Goal: Transaction & Acquisition: Purchase product/service

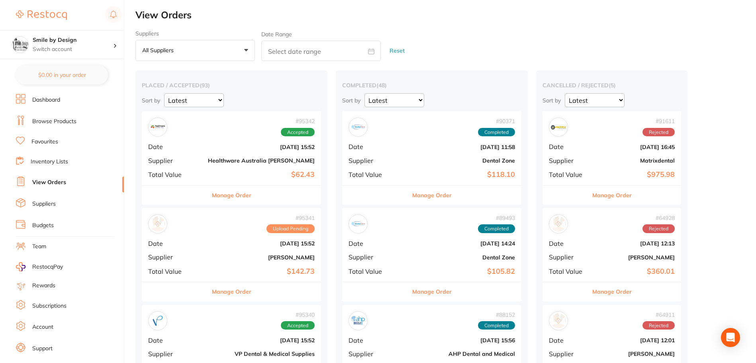
click at [69, 116] on li "Browse Products" at bounding box center [70, 122] width 108 height 12
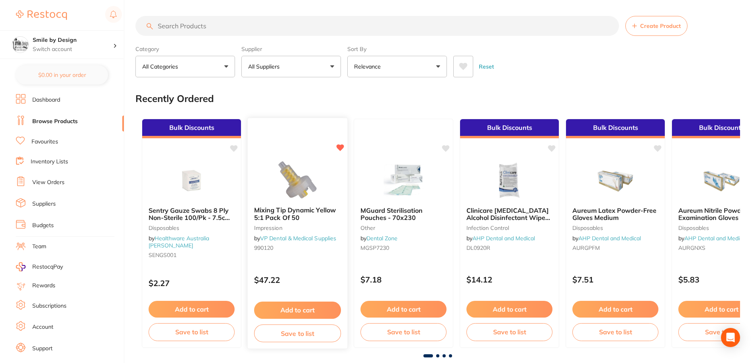
click at [300, 314] on button "Add to cart" at bounding box center [297, 310] width 87 height 17
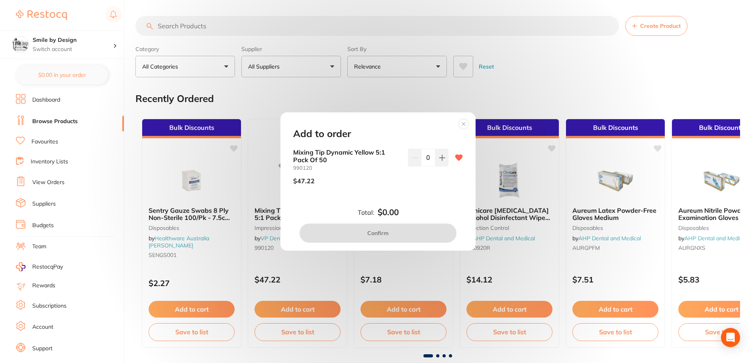
click at [465, 125] on circle at bounding box center [464, 123] width 9 height 9
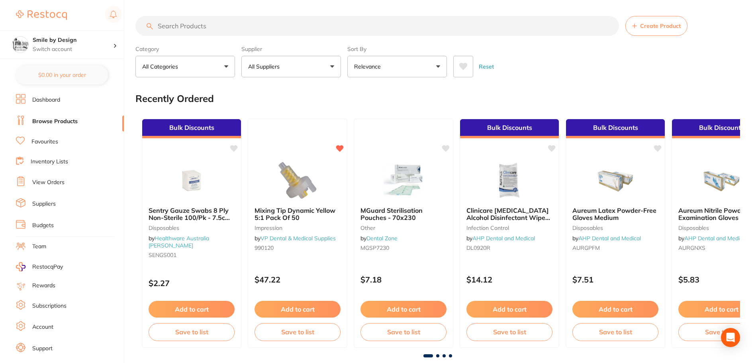
click at [345, 18] on input "search" at bounding box center [377, 26] width 484 height 20
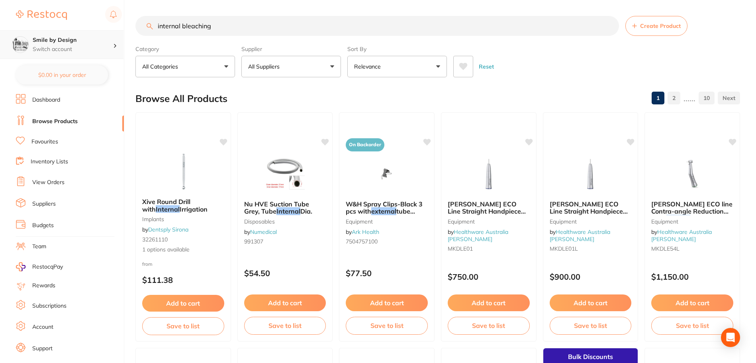
scroll to position [0, 0]
drag, startPoint x: 245, startPoint y: 20, endPoint x: 54, endPoint y: 31, distance: 191.2
click at [65, 31] on div "$1,802.91 Smile by Design Switch account Smile by Design - [GEOGRAPHIC_DATA] Sm…" at bounding box center [378, 181] width 756 height 363
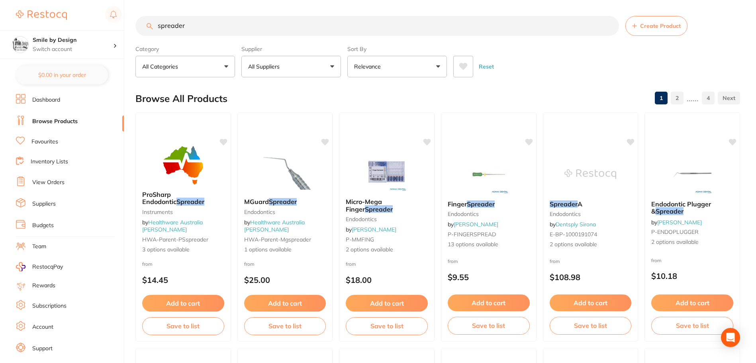
type input "spreader"
click at [399, 64] on button "Relevance" at bounding box center [398, 67] width 100 height 22
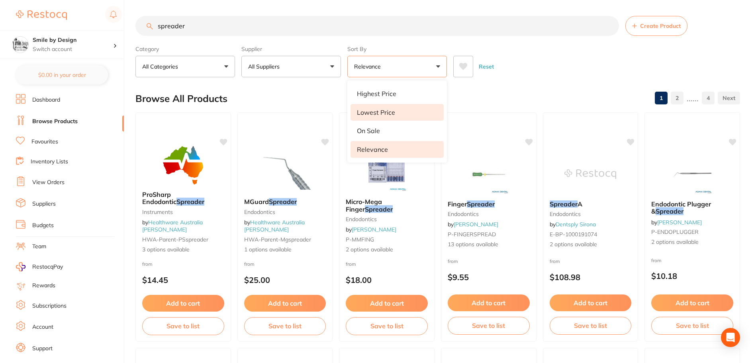
click at [392, 109] on p "Lowest Price" at bounding box center [376, 112] width 38 height 7
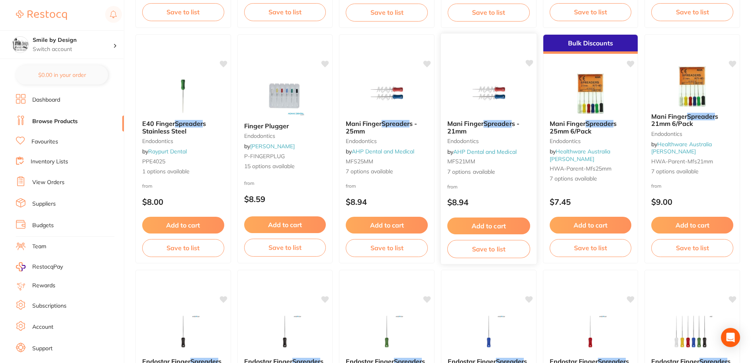
scroll to position [319, 0]
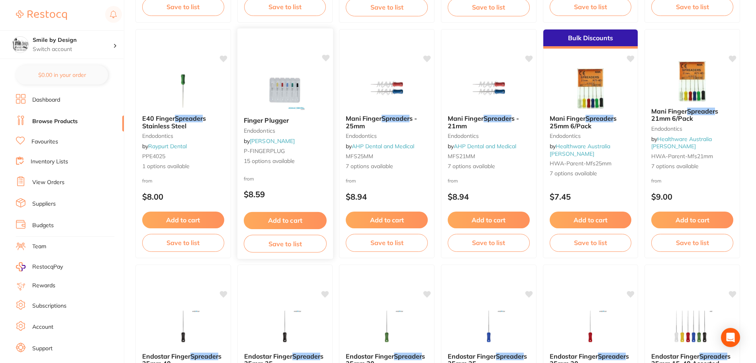
click at [285, 121] on span "Finger Plugger" at bounding box center [266, 120] width 45 height 8
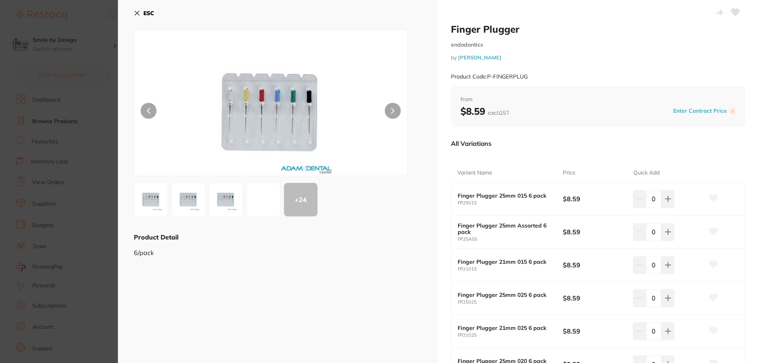
click at [142, 8] on button "ESC" at bounding box center [144, 13] width 20 height 14
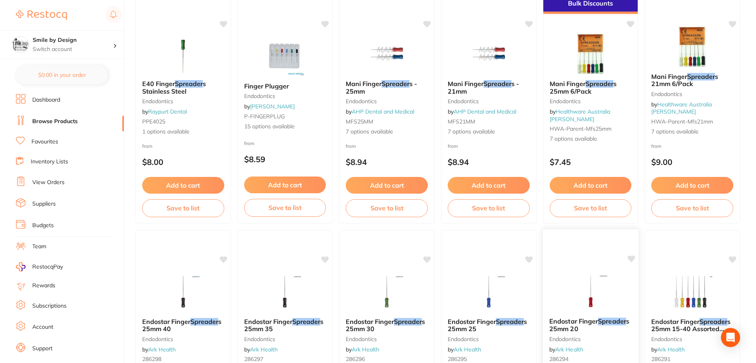
scroll to position [319, 0]
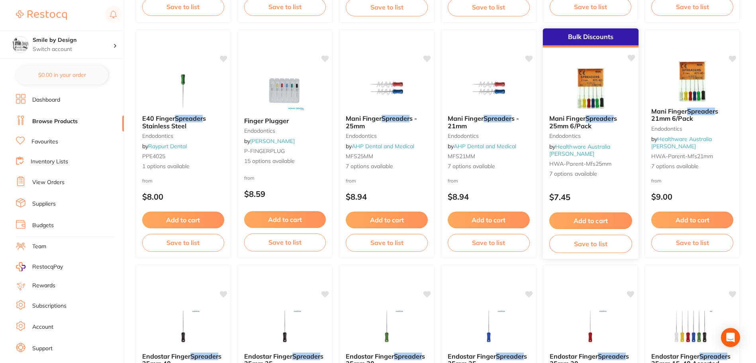
click at [624, 217] on button "Add to cart" at bounding box center [591, 220] width 83 height 17
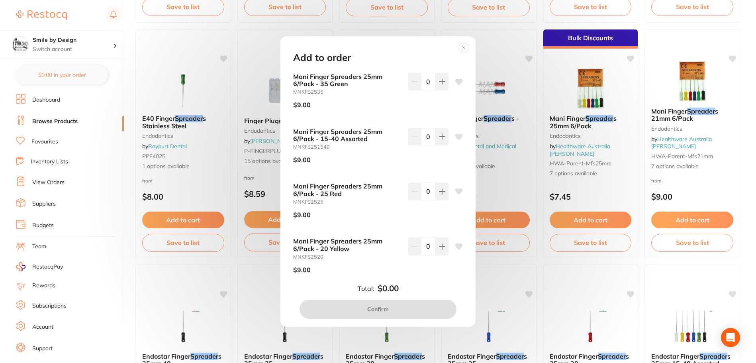
click at [457, 134] on icon at bounding box center [460, 137] width 8 height 6
click at [456, 135] on icon at bounding box center [460, 137] width 8 height 6
click at [456, 136] on icon at bounding box center [460, 137] width 8 height 6
click at [440, 133] on button at bounding box center [442, 137] width 13 height 18
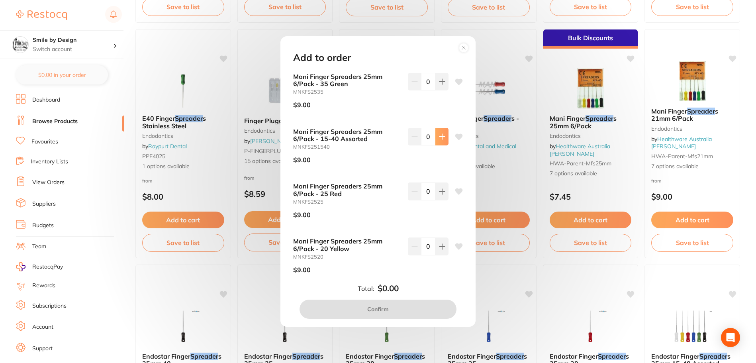
type input "1"
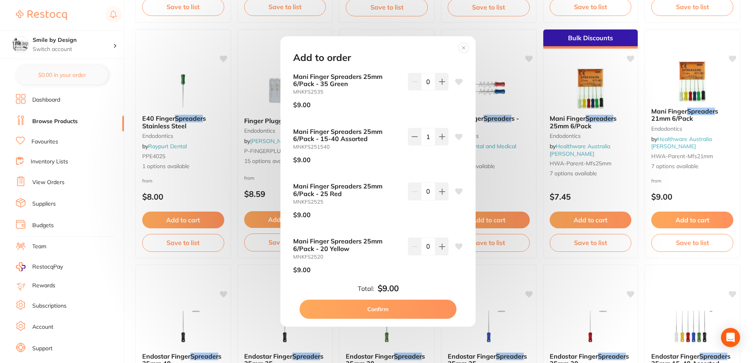
click at [408, 311] on button "Confirm" at bounding box center [378, 309] width 157 height 19
checkbox input "false"
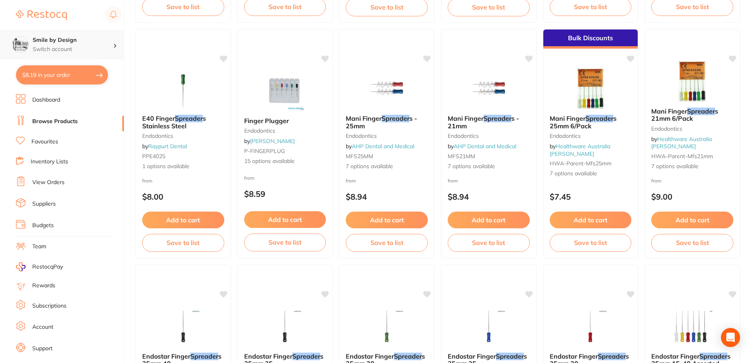
click at [76, 48] on p "Switch account" at bounding box center [73, 49] width 81 height 8
click at [112, 28] on div "Smile by Design Switch account Smile by Design - North Sydney Smile by Design" at bounding box center [62, 29] width 124 height 59
click at [590, 217] on button "Add to cart" at bounding box center [591, 220] width 83 height 17
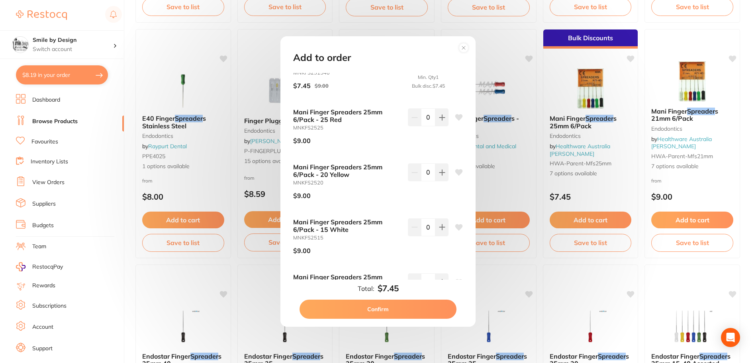
scroll to position [0, 0]
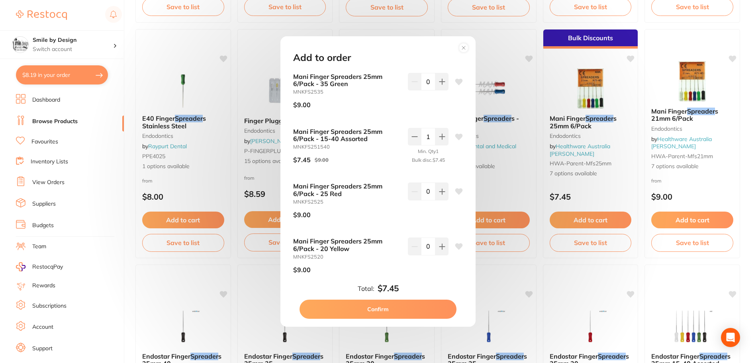
click at [696, 135] on div "Add to order Mani Finger Spreaders 25mm 6/Pack - 35 Green MNKFS2535 $9.00 0 Man…" at bounding box center [378, 181] width 756 height 363
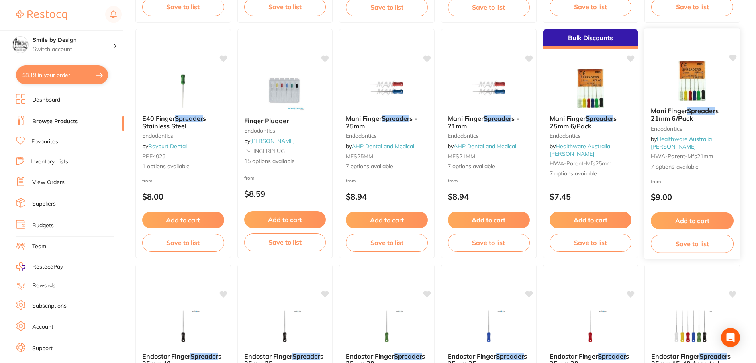
click at [690, 217] on button "Add to cart" at bounding box center [692, 220] width 83 height 17
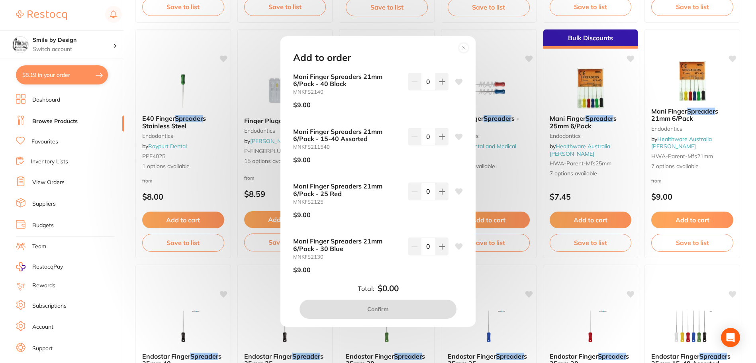
click at [456, 134] on icon at bounding box center [460, 137] width 8 height 6
click at [458, 136] on icon at bounding box center [460, 137] width 8 height 6
drag, startPoint x: 442, startPoint y: 134, endPoint x: 430, endPoint y: 149, distance: 19.2
click at [442, 134] on icon at bounding box center [442, 137] width 6 height 6
type input "1"
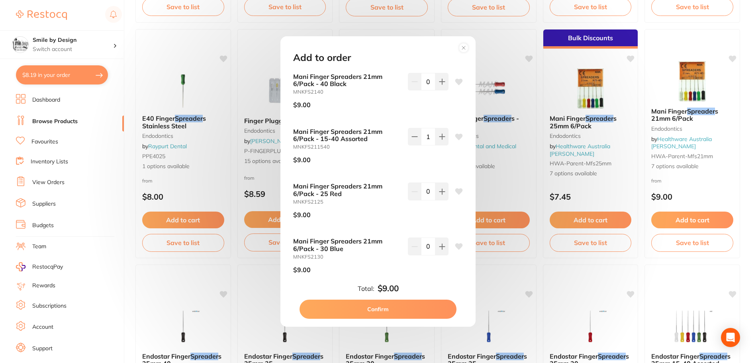
click at [357, 306] on button "Confirm" at bounding box center [378, 309] width 157 height 19
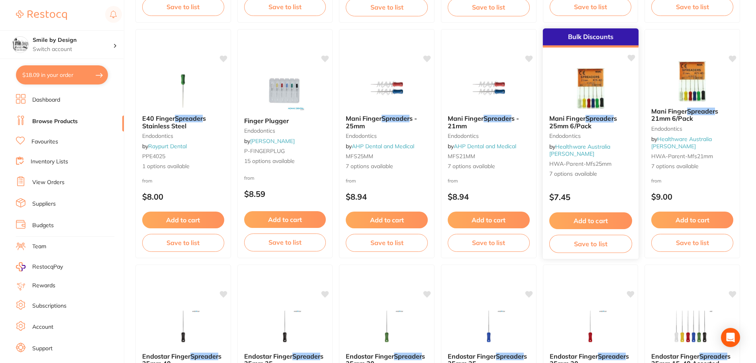
click at [575, 219] on button "Add to cart" at bounding box center [591, 220] width 83 height 17
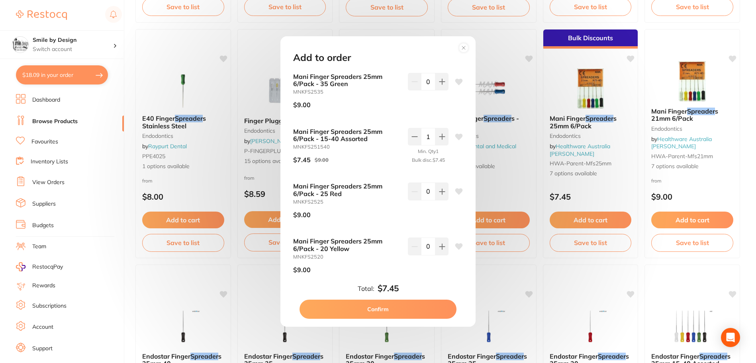
click at [459, 137] on icon at bounding box center [460, 137] width 8 height 6
click at [712, 215] on div "Add to order Mani Finger Spreaders 25mm 6/Pack - 35 Green MNKFS2535 $9.00 0 Man…" at bounding box center [378, 181] width 756 height 363
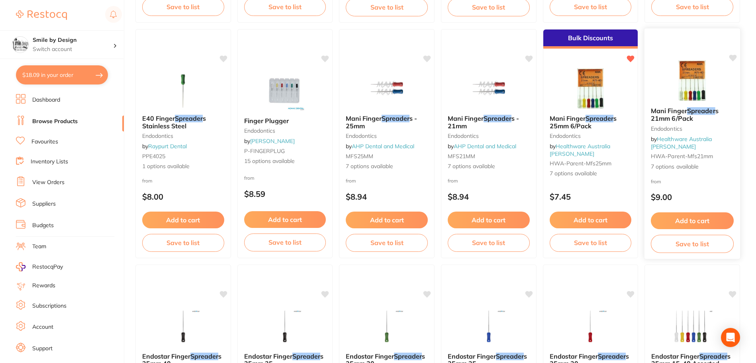
click at [699, 220] on button "Add to cart" at bounding box center [692, 220] width 83 height 17
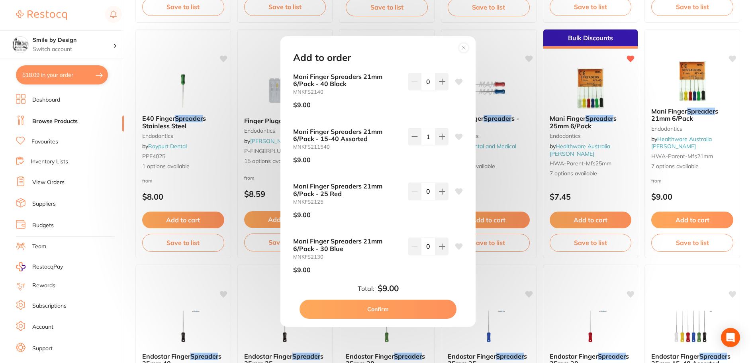
click at [459, 137] on icon at bounding box center [460, 137] width 8 height 6
click at [460, 46] on circle at bounding box center [464, 47] width 9 height 9
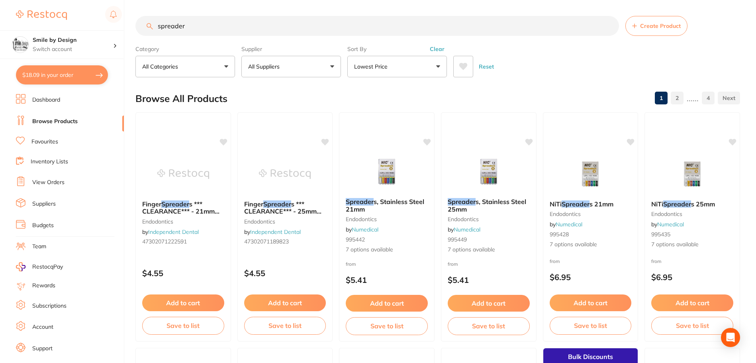
click at [49, 78] on button "$18.09 in your order" at bounding box center [62, 74] width 92 height 19
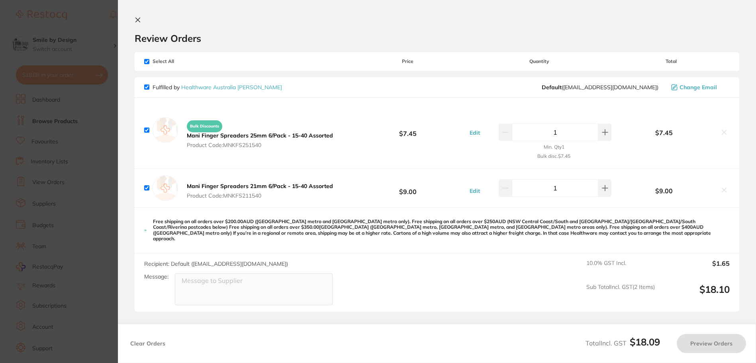
checkbox input "true"
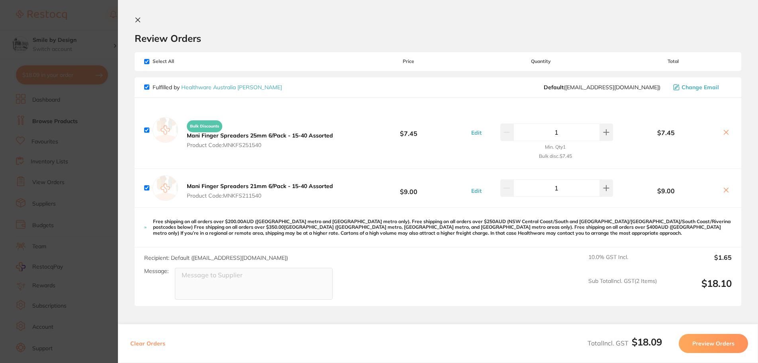
click at [99, 148] on section "Update RRP Set your pre negotiated price for this item. Item Agreed RRP (excl. …" at bounding box center [379, 181] width 758 height 363
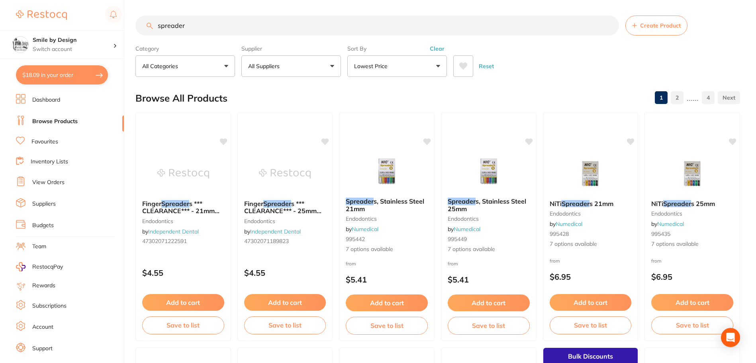
click at [96, 81] on button "$18.09 in your order" at bounding box center [62, 74] width 92 height 19
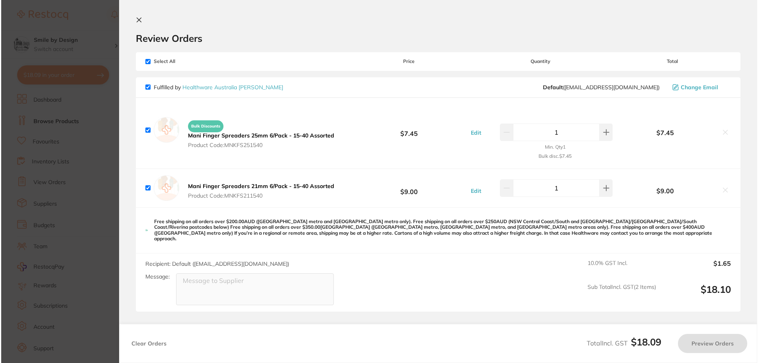
scroll to position [0, 0]
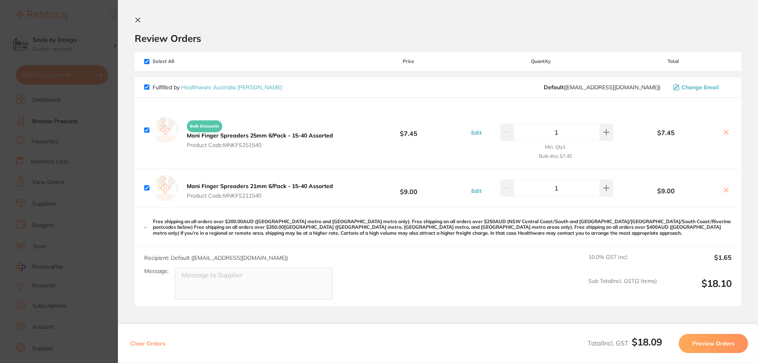
click at [98, 143] on section "Update RRP Set your pre negotiated price for this item. Item Agreed RRP (excl. …" at bounding box center [379, 181] width 758 height 363
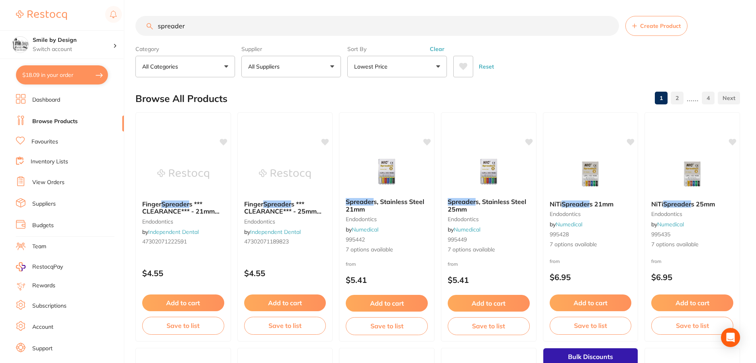
drag, startPoint x: 224, startPoint y: 40, endPoint x: 116, endPoint y: 25, distance: 108.7
click at [124, 26] on div "$18.09 Smile by Design Switch account Smile by Design - [GEOGRAPHIC_DATA] Smile…" at bounding box center [378, 181] width 756 height 363
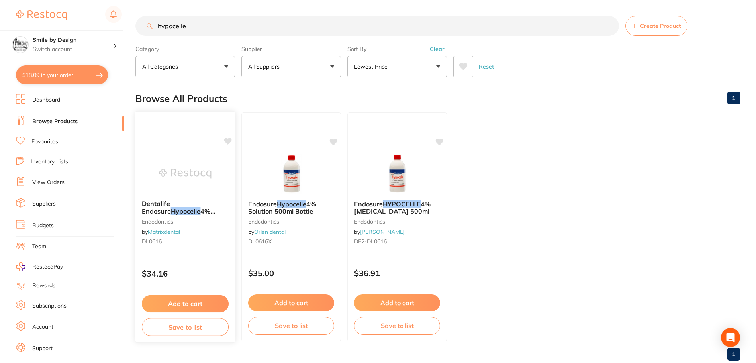
type input "hypocelle"
click at [229, 138] on icon at bounding box center [228, 141] width 8 height 7
click at [209, 301] on button "Add to cart" at bounding box center [185, 303] width 87 height 17
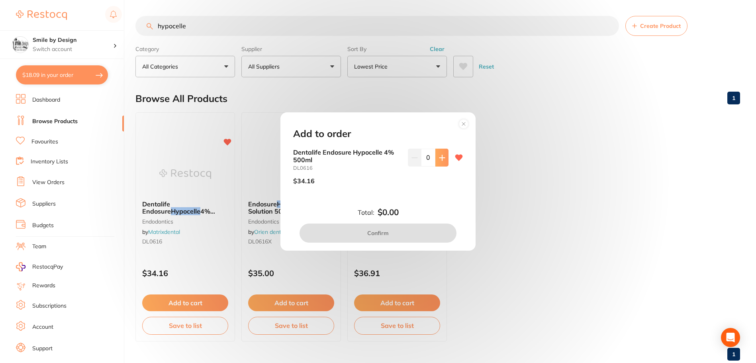
click at [446, 154] on button at bounding box center [442, 158] width 13 height 18
type input "1"
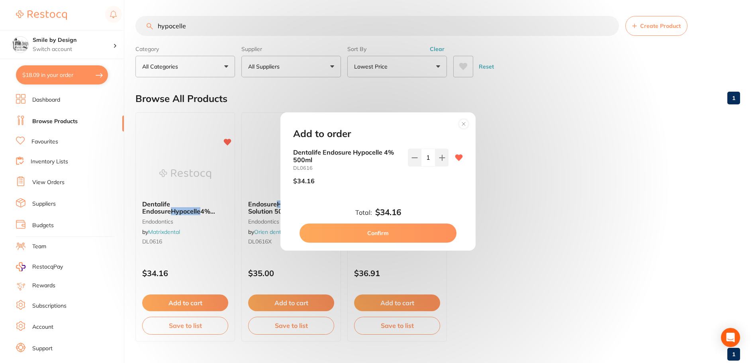
click at [418, 228] on button "Confirm" at bounding box center [378, 233] width 157 height 19
checkbox input "false"
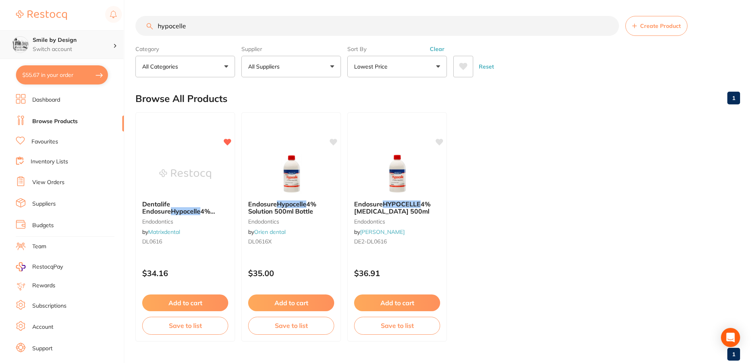
drag, startPoint x: 238, startPoint y: 35, endPoint x: 65, endPoint y: 35, distance: 173.0
click at [84, 38] on div "$55.67 Smile by Design Switch account Smile by Design - [GEOGRAPHIC_DATA] Smile…" at bounding box center [378, 181] width 756 height 363
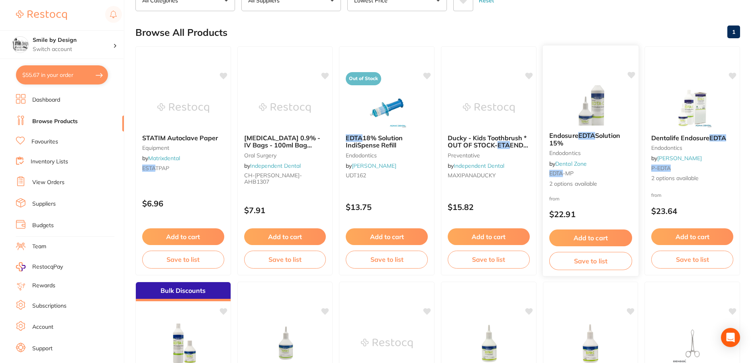
scroll to position [80, 0]
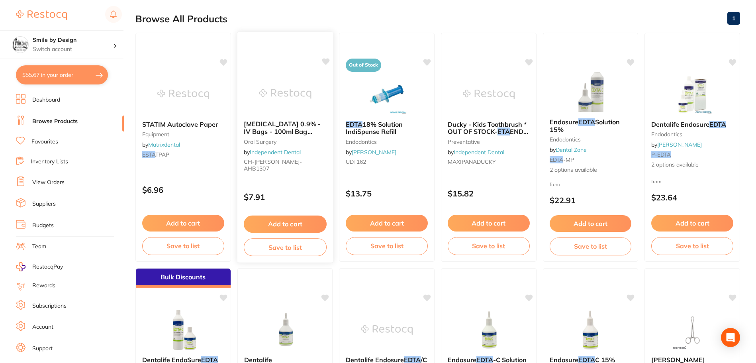
type input "edta"
click at [310, 123] on span "[MEDICAL_DATA] 0.9% - IV Bags - 100ml Bag **OUT OF STOCK-NO" at bounding box center [282, 135] width 77 height 30
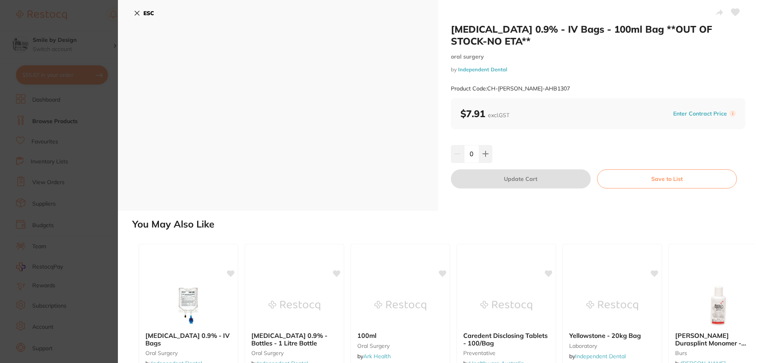
click at [139, 12] on icon at bounding box center [137, 13] width 6 height 6
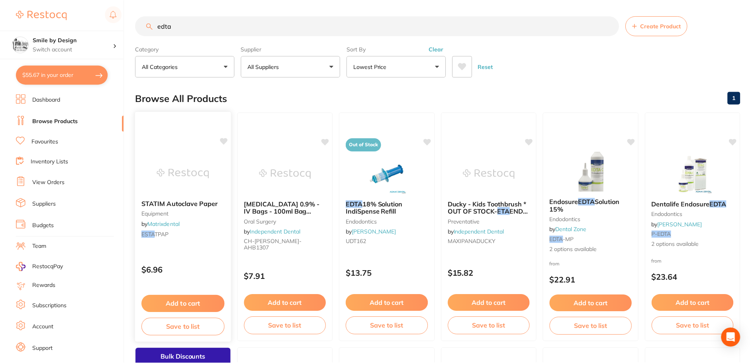
scroll to position [80, 0]
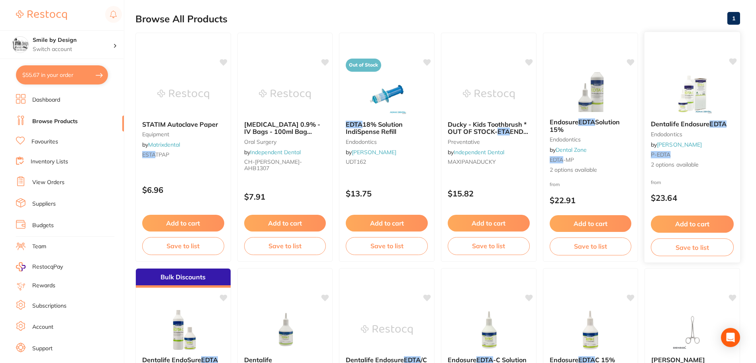
click at [687, 221] on button "Add to cart" at bounding box center [692, 224] width 83 height 17
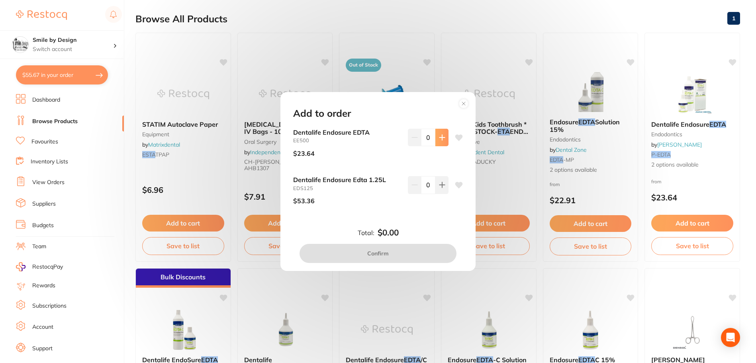
drag, startPoint x: 441, startPoint y: 132, endPoint x: 443, endPoint y: 138, distance: 6.2
click at [442, 133] on button at bounding box center [442, 138] width 13 height 18
type input "1"
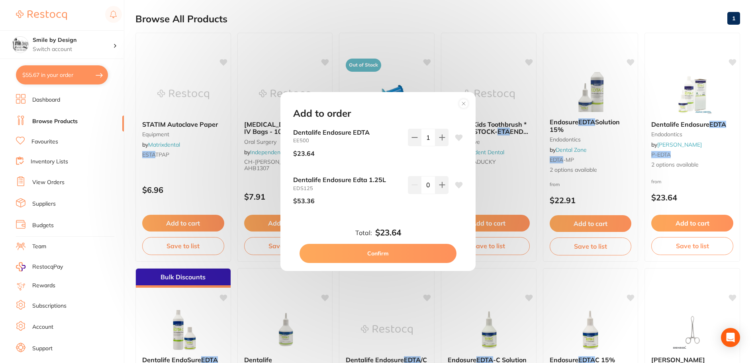
click at [456, 136] on icon at bounding box center [460, 137] width 8 height 6
click at [383, 253] on button "Confirm" at bounding box center [378, 253] width 157 height 19
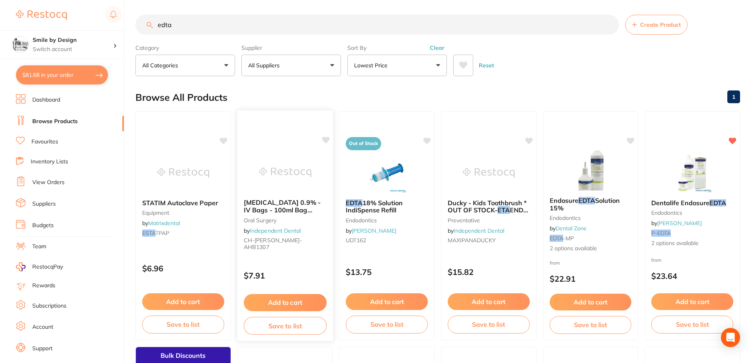
scroll to position [0, 0]
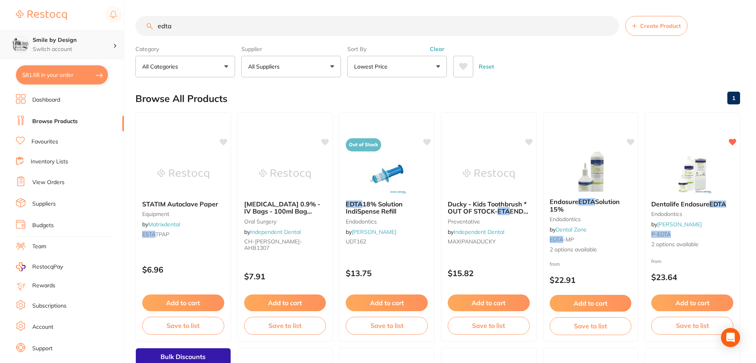
drag, startPoint x: 172, startPoint y: 30, endPoint x: 65, endPoint y: 41, distance: 108.1
click at [74, 41] on div "$81.68 Smile by Design Switch account Smile by Design - [GEOGRAPHIC_DATA] Smile…" at bounding box center [378, 181] width 756 height 363
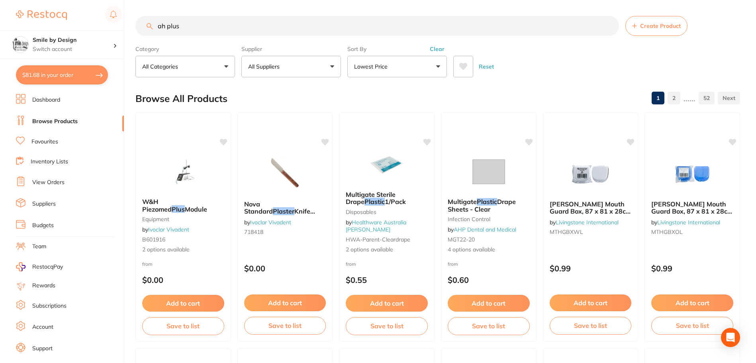
click at [332, 31] on input "ah plus" at bounding box center [377, 26] width 484 height 20
type input "ah plus cement"
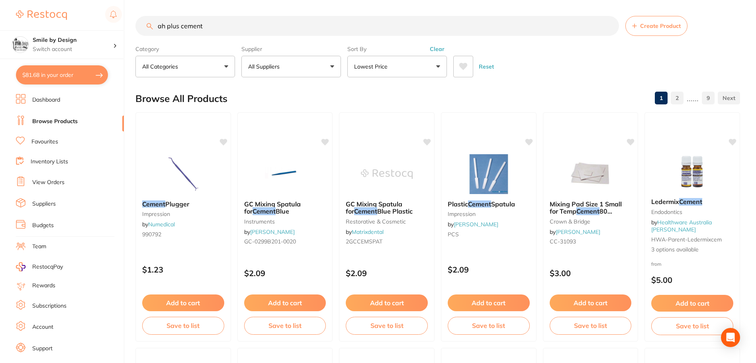
click at [412, 68] on button "Lowest Price" at bounding box center [398, 67] width 100 height 22
click at [329, 64] on button "All Suppliers" at bounding box center [292, 67] width 100 height 22
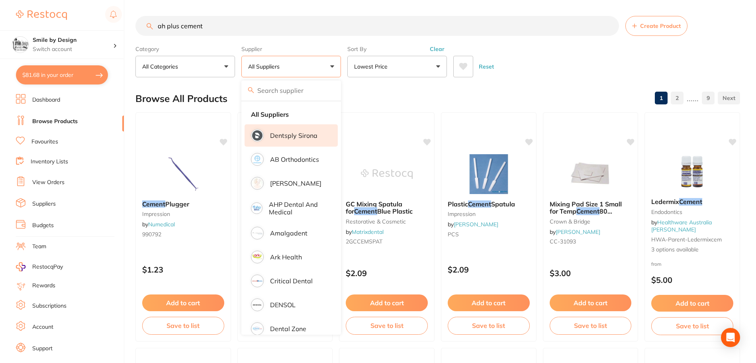
click at [300, 136] on p "Dentsply Sirona" at bounding box center [293, 135] width 47 height 7
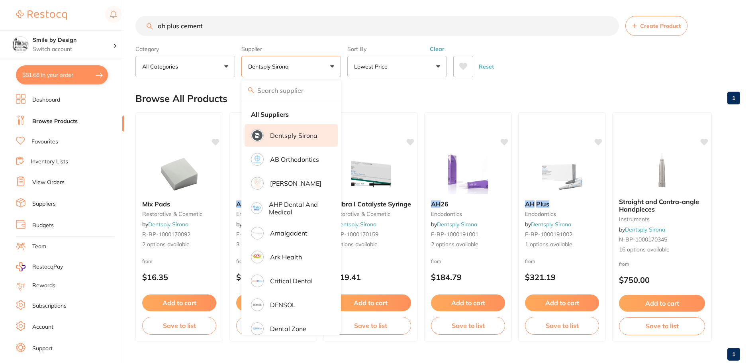
click at [544, 55] on div "Reset" at bounding box center [594, 63] width 281 height 28
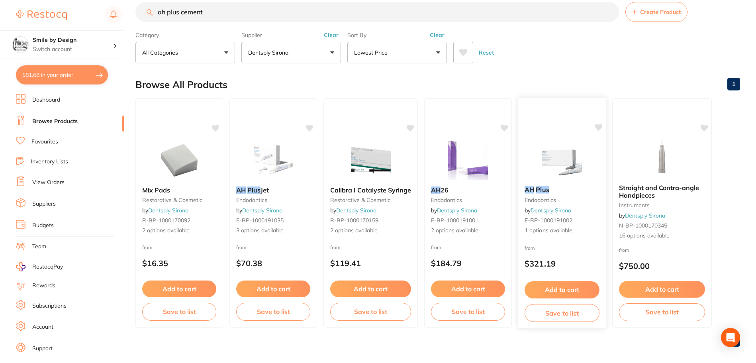
scroll to position [20, 0]
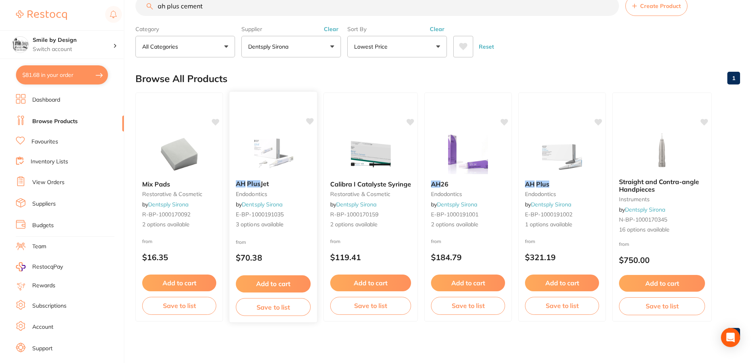
click at [267, 276] on button "Add to cart" at bounding box center [273, 283] width 75 height 17
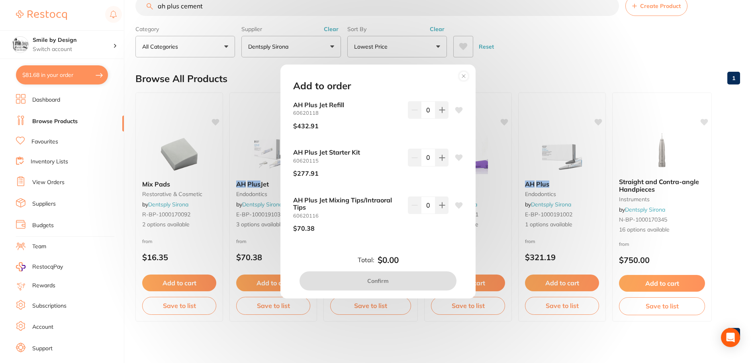
click at [456, 158] on icon at bounding box center [460, 158] width 8 height 6
click at [439, 156] on icon at bounding box center [442, 158] width 6 height 6
type input "1"
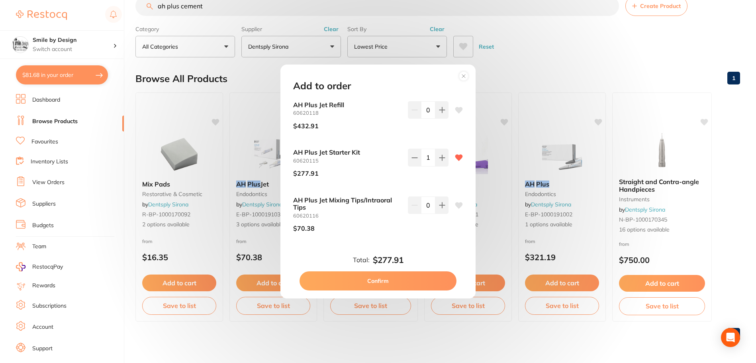
click at [399, 279] on button "Confirm" at bounding box center [378, 280] width 157 height 19
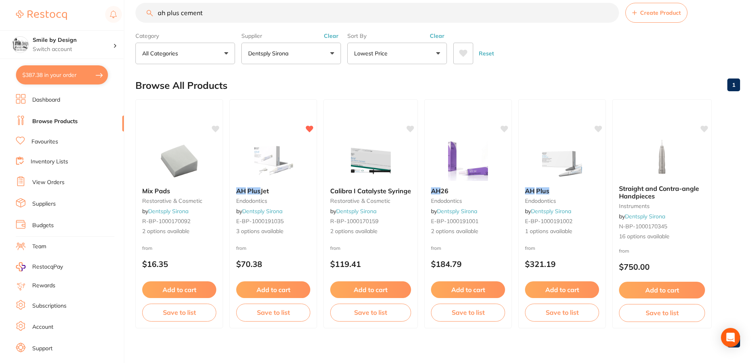
scroll to position [10, 0]
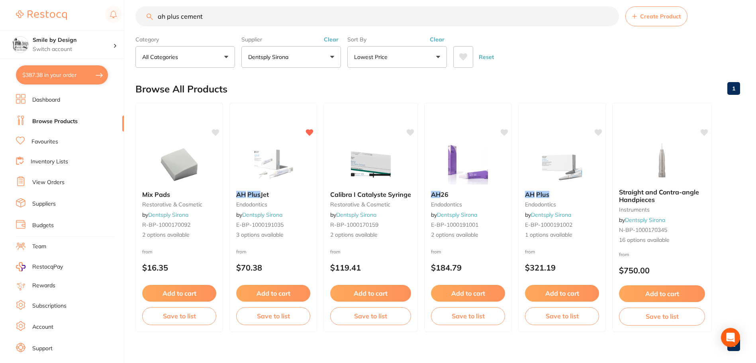
drag, startPoint x: 201, startPoint y: 6, endPoint x: 139, endPoint y: 7, distance: 62.2
click at [160, 7] on input "ah plus cement" at bounding box center [377, 16] width 484 height 20
type input "a"
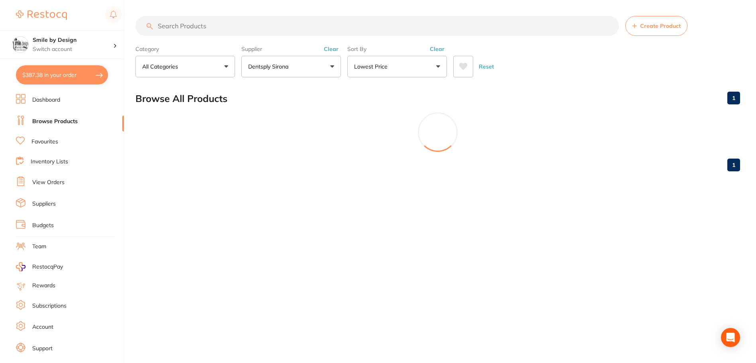
scroll to position [0, 0]
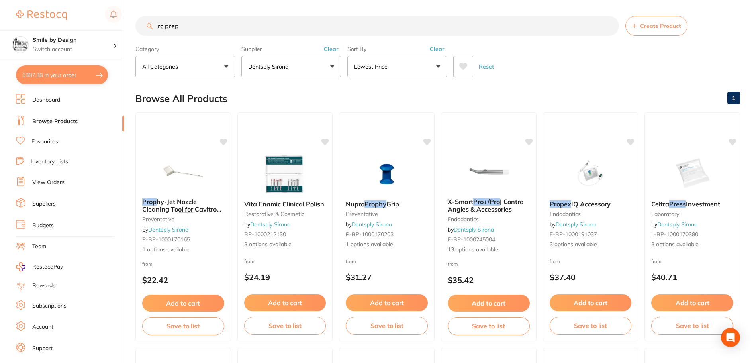
click at [428, 61] on button "Lowest Price" at bounding box center [398, 67] width 100 height 22
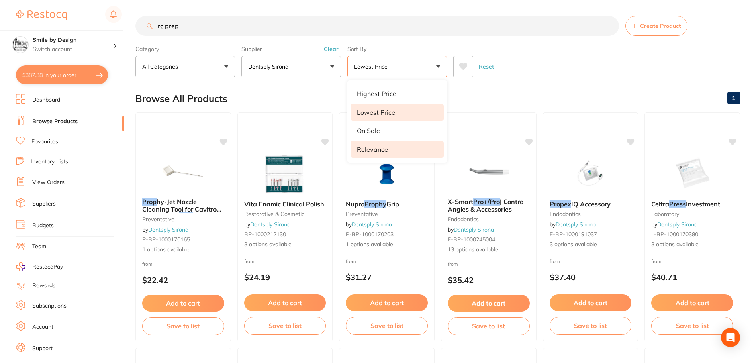
click at [404, 145] on li "Relevance" at bounding box center [397, 149] width 93 height 17
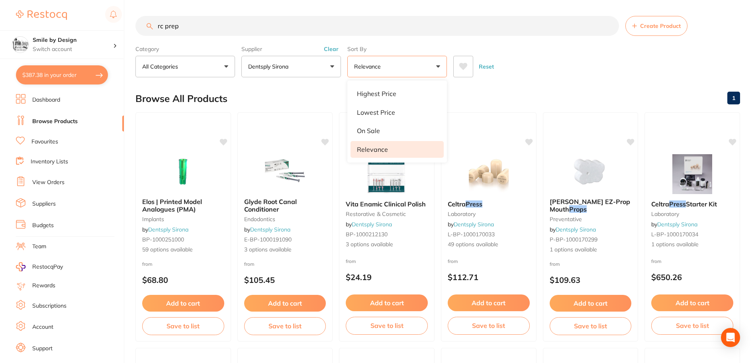
drag, startPoint x: 570, startPoint y: 47, endPoint x: 569, endPoint y: 57, distance: 10.8
click at [570, 47] on div "Category All Categories All Categories endodontics implants infection control l…" at bounding box center [437, 59] width 605 height 35
click at [410, 22] on input "rc prep" at bounding box center [377, 26] width 484 height 20
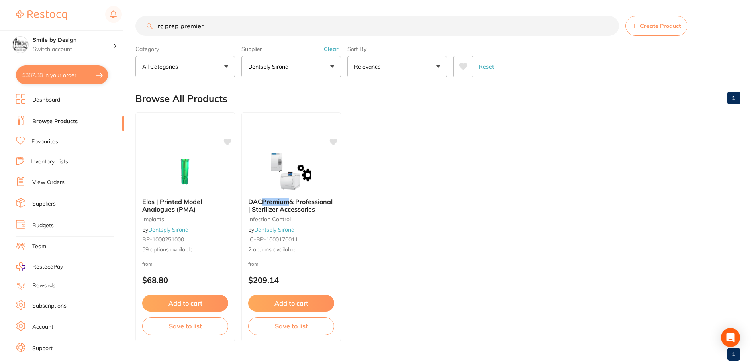
type input "rc prep premier"
click at [319, 70] on button "Dentsply Sirona" at bounding box center [292, 67] width 100 height 22
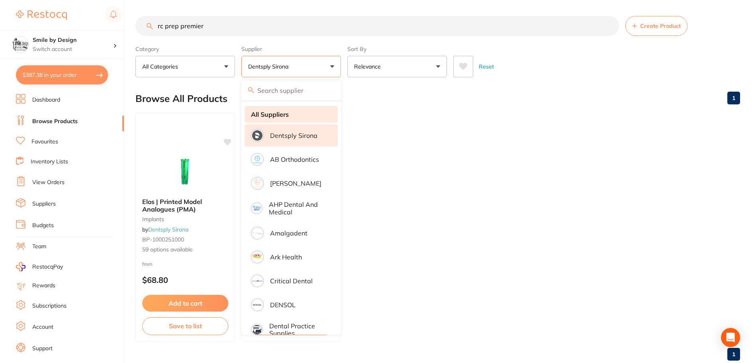
click at [283, 113] on strong "All Suppliers" at bounding box center [270, 114] width 38 height 7
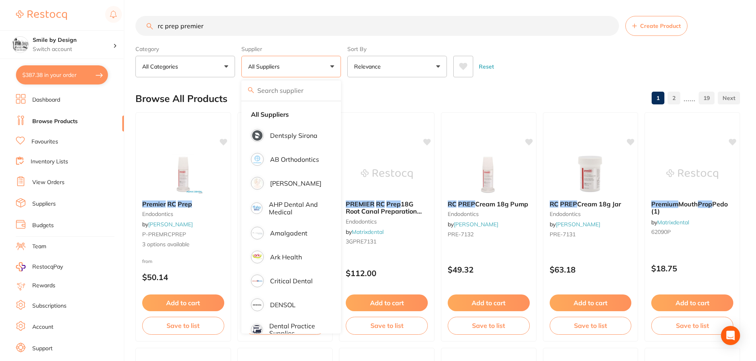
click at [353, 24] on input "rc prep premier" at bounding box center [377, 26] width 484 height 20
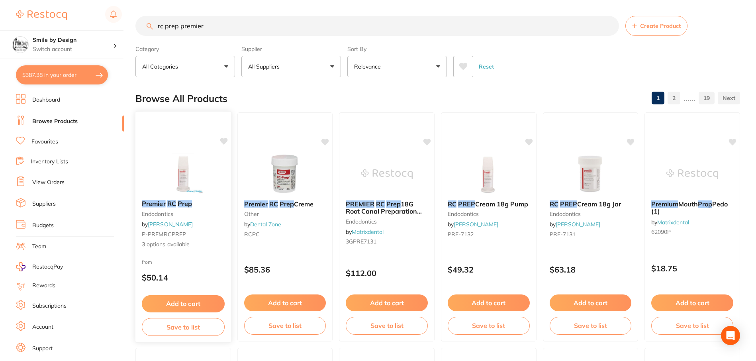
click at [187, 201] on em "Prep" at bounding box center [185, 204] width 14 height 8
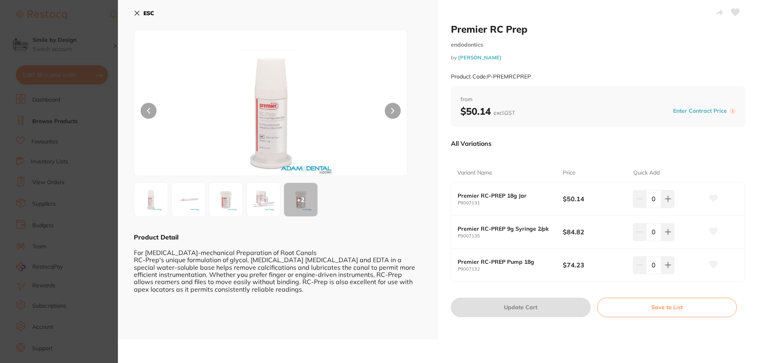
click at [145, 13] on b "ESC" at bounding box center [148, 13] width 11 height 7
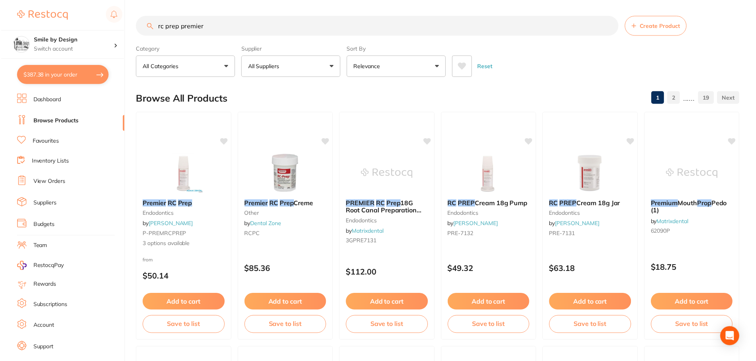
scroll to position [1, 0]
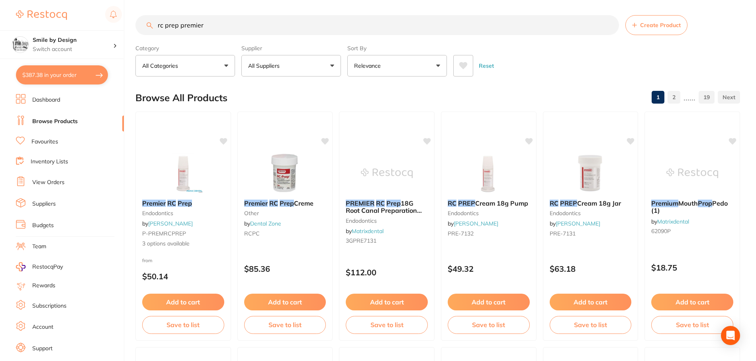
click at [363, 67] on p "Relevance" at bounding box center [369, 66] width 30 height 8
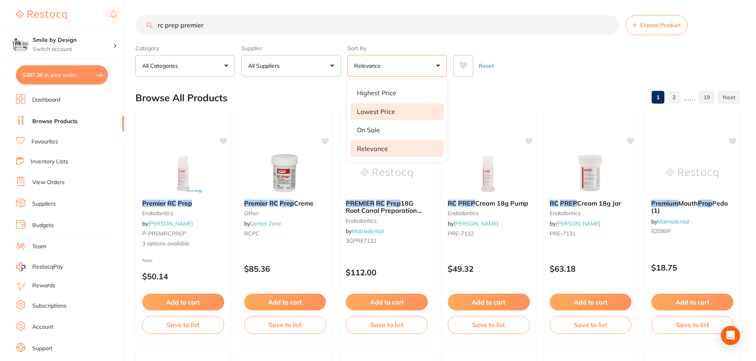
click at [369, 111] on p "Lowest Price" at bounding box center [376, 111] width 38 height 7
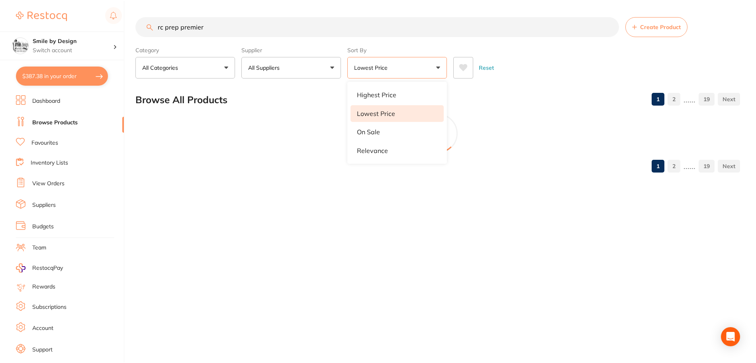
scroll to position [0, 0]
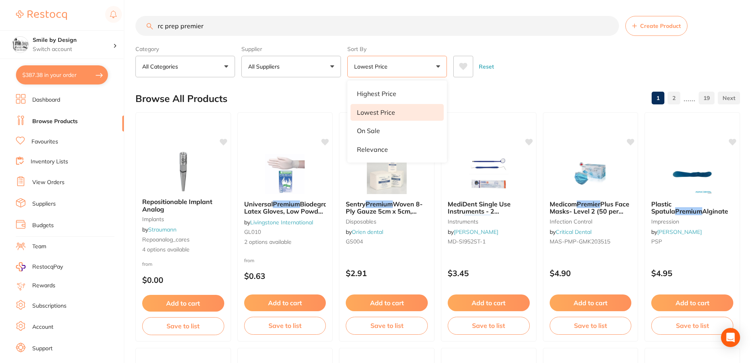
click at [521, 51] on div "Reset" at bounding box center [594, 63] width 281 height 28
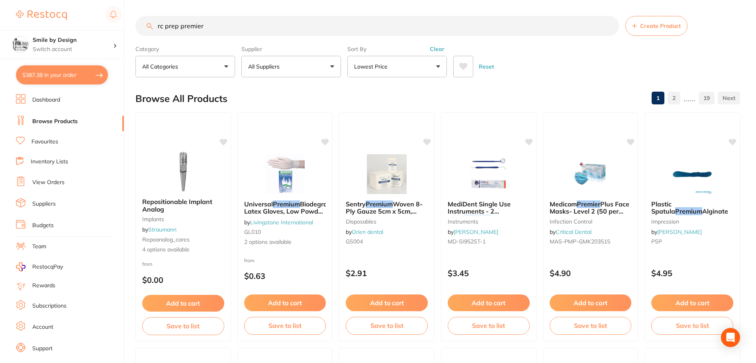
click at [416, 57] on button "Lowest Price" at bounding box center [398, 67] width 100 height 22
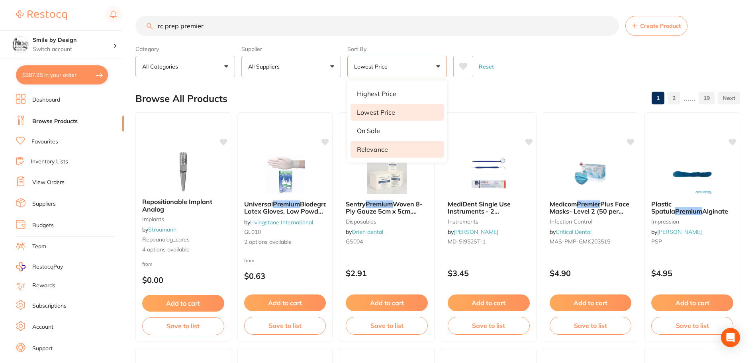
click at [376, 148] on p "Relevance" at bounding box center [372, 149] width 31 height 7
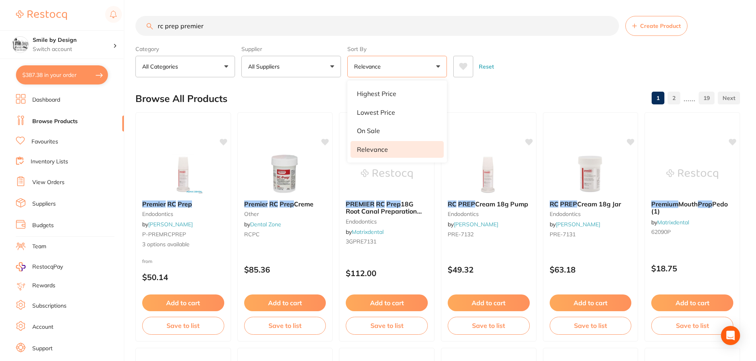
click at [540, 60] on div "Reset" at bounding box center [594, 63] width 281 height 28
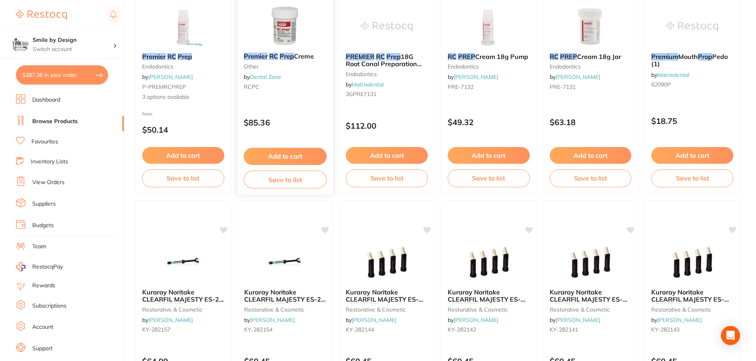
scroll to position [40, 0]
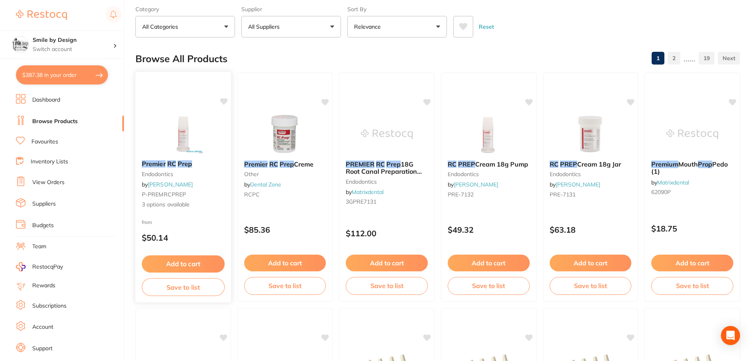
click at [193, 259] on button "Add to cart" at bounding box center [183, 263] width 83 height 17
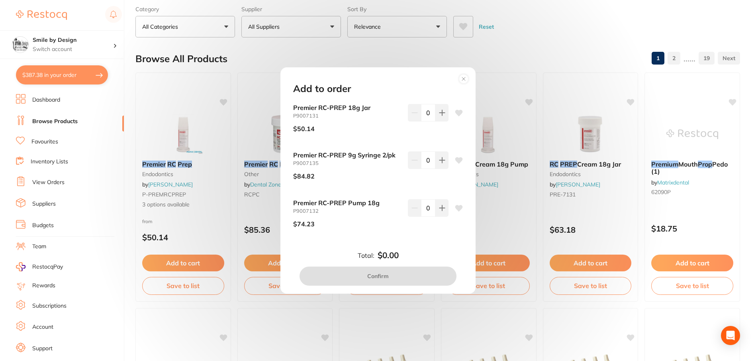
click at [456, 113] on icon at bounding box center [460, 113] width 8 height 6
click at [445, 120] on button at bounding box center [442, 113] width 13 height 18
type input "1"
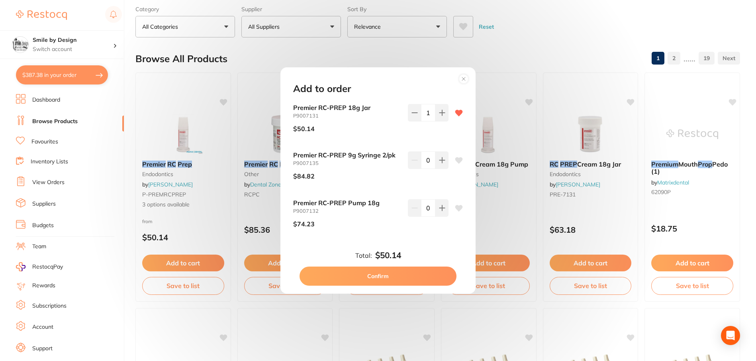
click at [355, 276] on button "Confirm" at bounding box center [378, 276] width 157 height 19
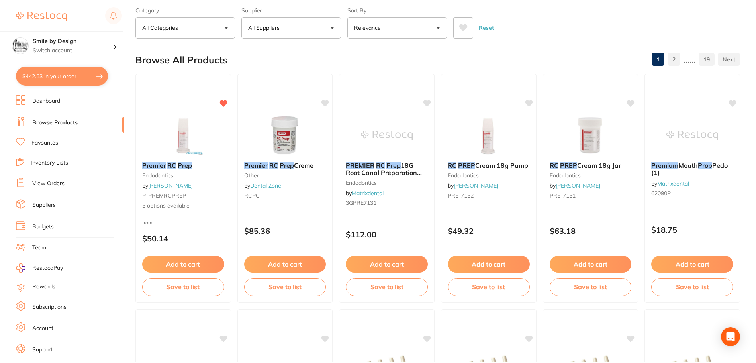
scroll to position [0, 0]
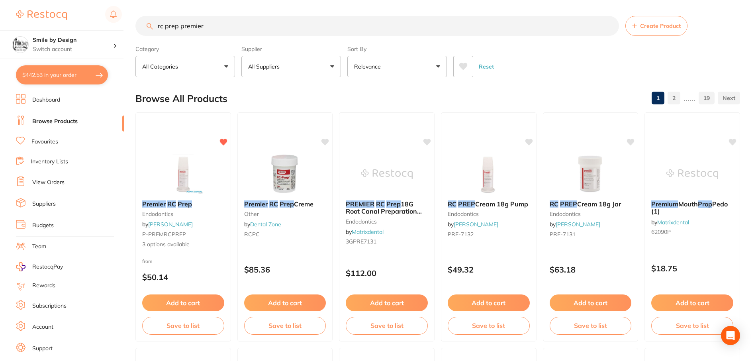
drag, startPoint x: 339, startPoint y: 28, endPoint x: 2, endPoint y: 67, distance: 339.0
click at [9, 64] on div "$442.53 Smile by Design Switch account Smile by Design - [GEOGRAPHIC_DATA] Smil…" at bounding box center [378, 180] width 756 height 361
type input "endo prep bleach"
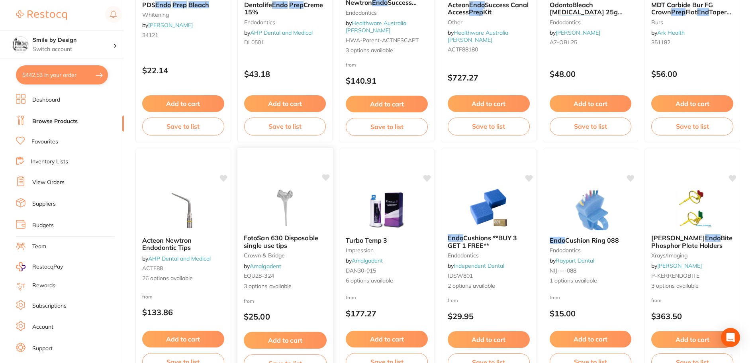
scroll to position [80, 0]
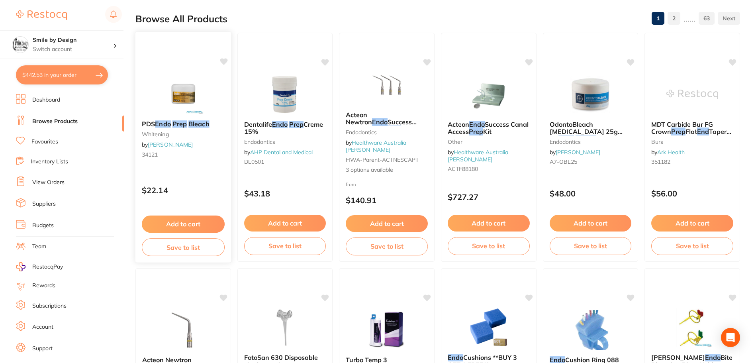
drag, startPoint x: 223, startPoint y: 66, endPoint x: 223, endPoint y: 61, distance: 4.8
click at [224, 66] on div "PDS Endo Prep Bleach [MEDICAL_DATA] by [PERSON_NAME] 34121 $22.14 Add to cart S…" at bounding box center [183, 147] width 96 height 229
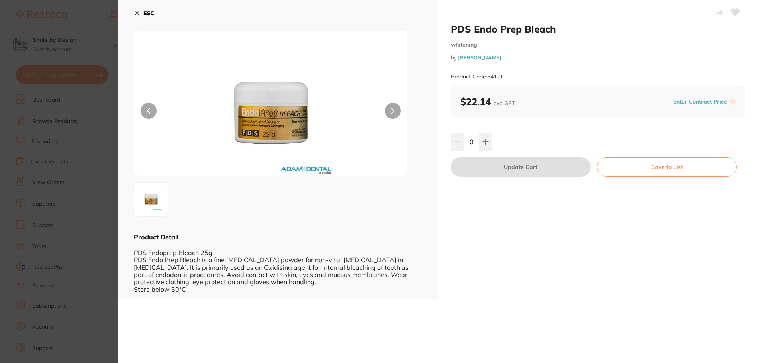
click at [739, 10] on button at bounding box center [736, 13] width 20 height 20
drag, startPoint x: 493, startPoint y: 140, endPoint x: 480, endPoint y: 140, distance: 13.6
click at [489, 140] on div "0" at bounding box center [598, 142] width 295 height 18
click at [483, 140] on icon at bounding box center [486, 142] width 6 height 6
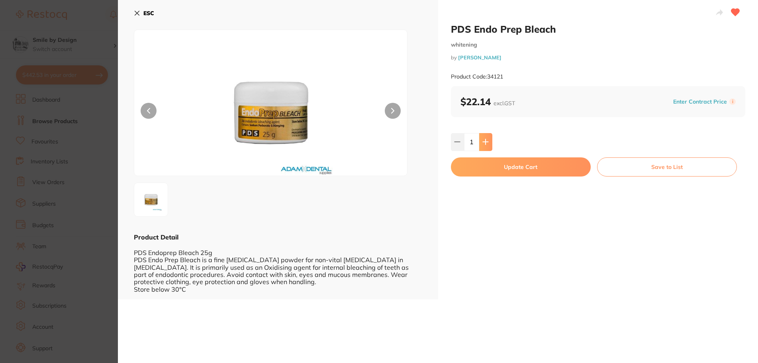
type input "1"
click at [492, 163] on button "Update Cart" at bounding box center [521, 166] width 140 height 19
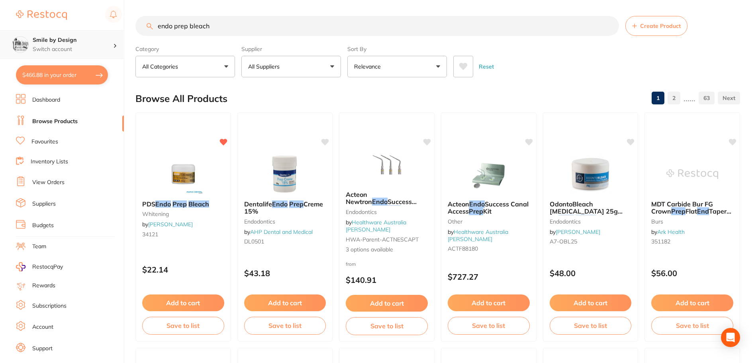
scroll to position [0, 0]
drag, startPoint x: 224, startPoint y: 30, endPoint x: 40, endPoint y: 40, distance: 184.0
click at [63, 46] on div "$466.88 Smile by Design Switch account Smile by Design - [GEOGRAPHIC_DATA] Smil…" at bounding box center [378, 181] width 756 height 363
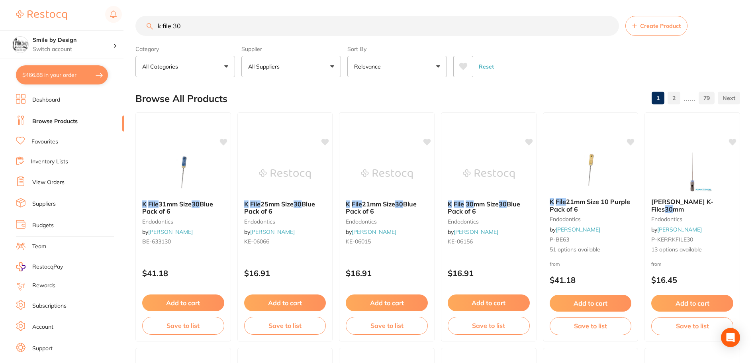
click at [389, 62] on button "Relevance" at bounding box center [398, 67] width 100 height 22
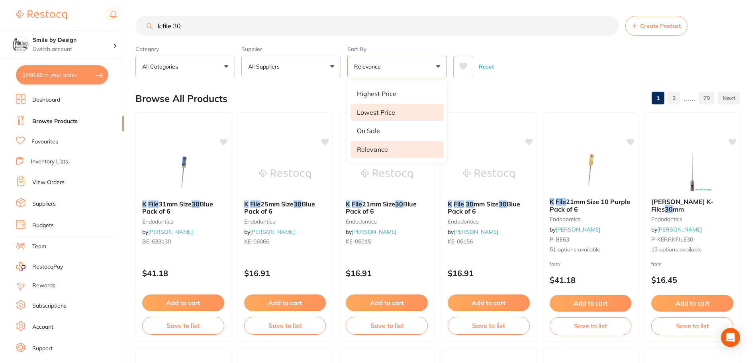
click at [405, 110] on li "Lowest Price" at bounding box center [397, 112] width 93 height 17
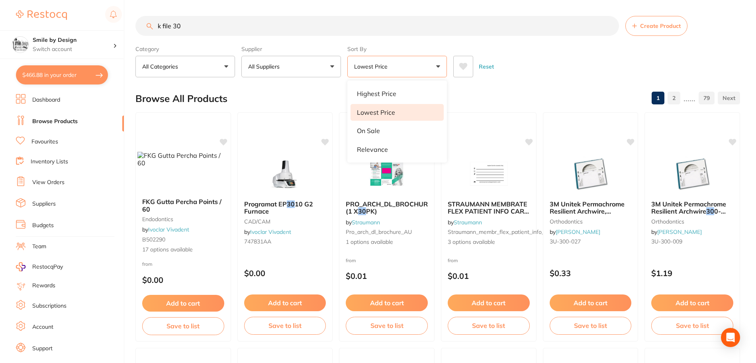
click at [536, 60] on div "Reset" at bounding box center [594, 63] width 281 height 28
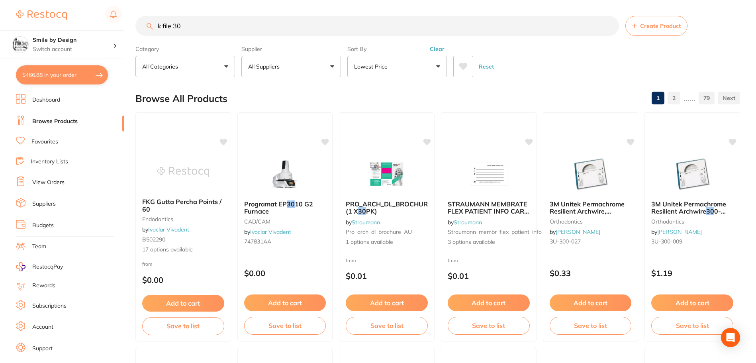
click at [346, 30] on input "k file 30" at bounding box center [377, 26] width 484 height 20
click at [386, 75] on button "Lowest Price" at bounding box center [398, 67] width 100 height 22
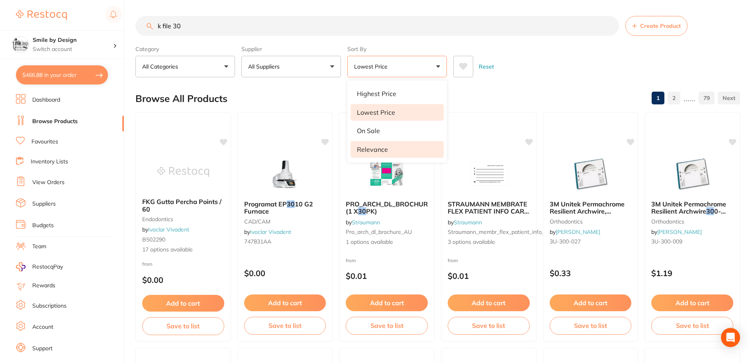
click at [389, 149] on li "Relevance" at bounding box center [397, 149] width 93 height 17
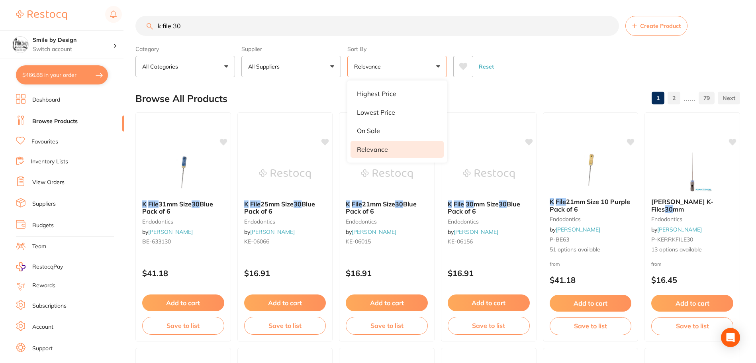
click at [281, 24] on input "k file 30" at bounding box center [377, 26] width 484 height 20
type input "k file 30 25 mm"
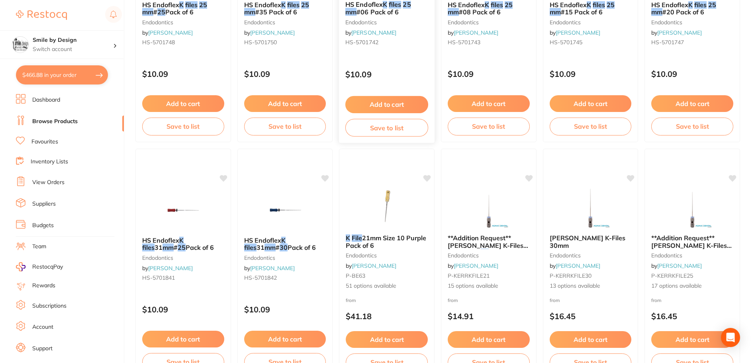
scroll to position [478, 0]
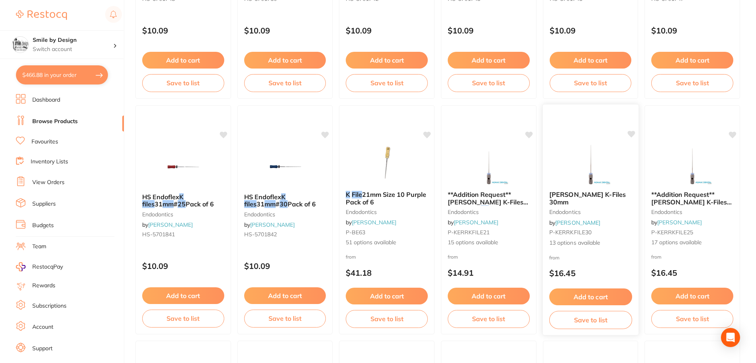
click at [582, 293] on button "Add to cart" at bounding box center [591, 297] width 83 height 17
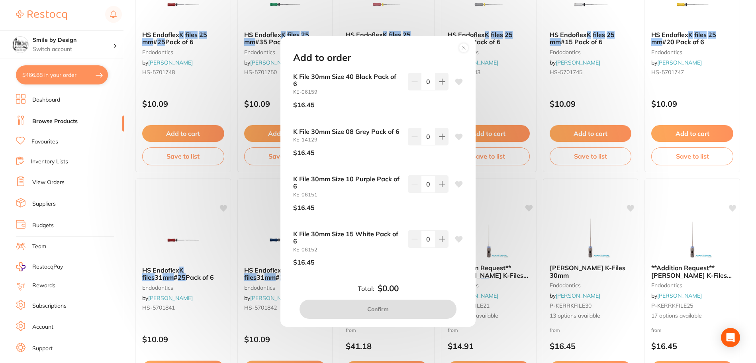
scroll to position [399, 0]
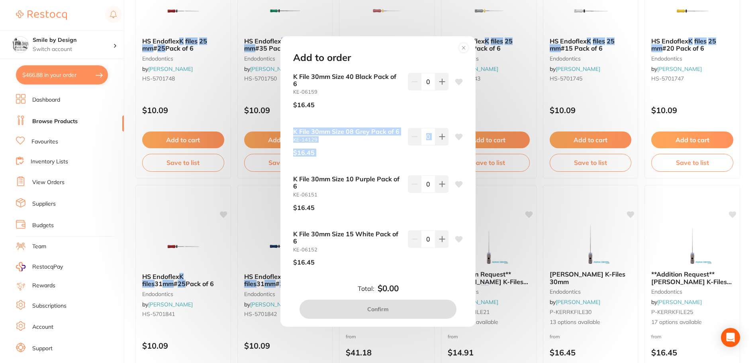
drag, startPoint x: 473, startPoint y: 114, endPoint x: 470, endPoint y: 134, distance: 19.8
click at [472, 134] on div "Add to order K File 30mm Size 40 Black Pack of 6 KE-06159 $16.45 0 K File 30mm …" at bounding box center [378, 181] width 195 height 291
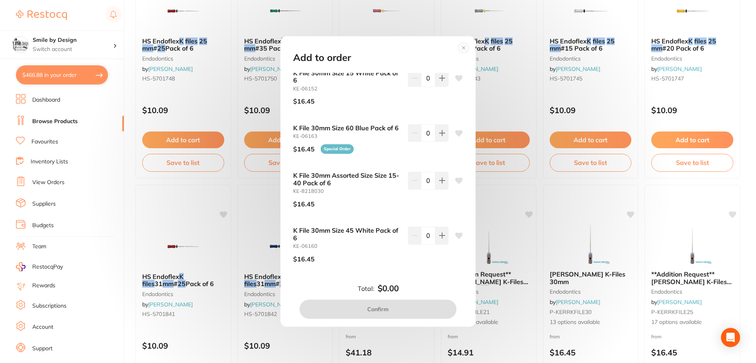
scroll to position [159, 0]
click at [443, 184] on icon at bounding box center [442, 182] width 6 height 6
type input "1"
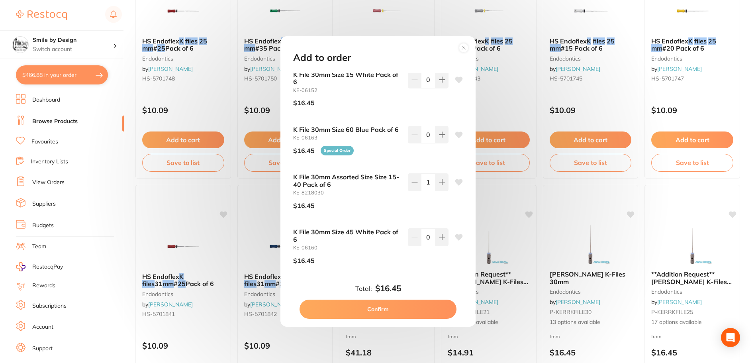
click at [458, 182] on icon at bounding box center [460, 182] width 8 height 6
click at [389, 304] on button "Confirm" at bounding box center [378, 309] width 157 height 19
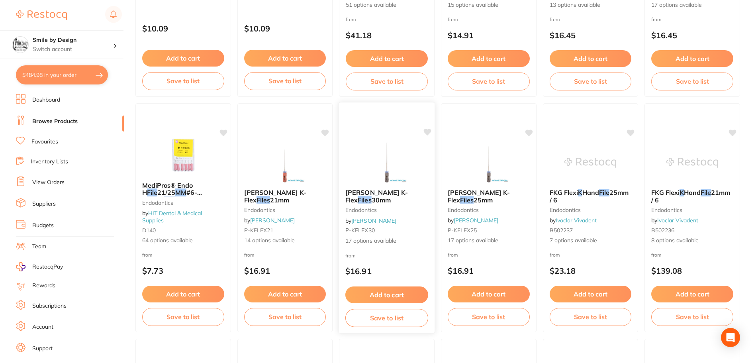
scroll to position [717, 0]
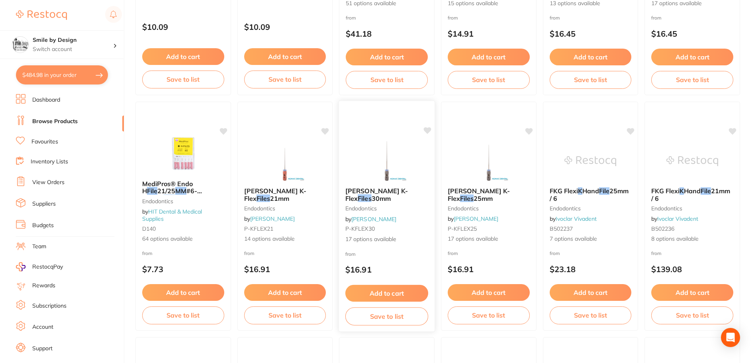
click at [395, 290] on button "Add to cart" at bounding box center [387, 293] width 83 height 17
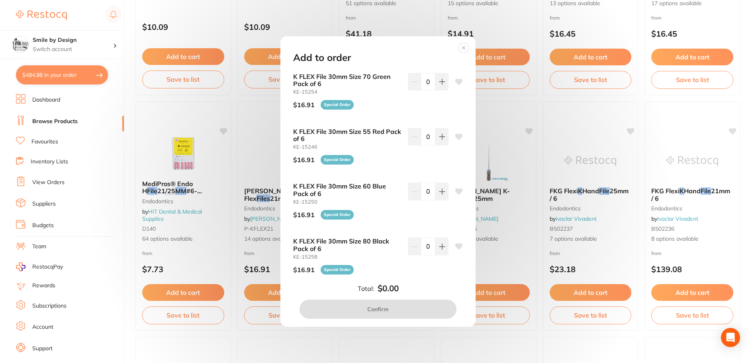
click at [465, 50] on circle at bounding box center [464, 47] width 9 height 9
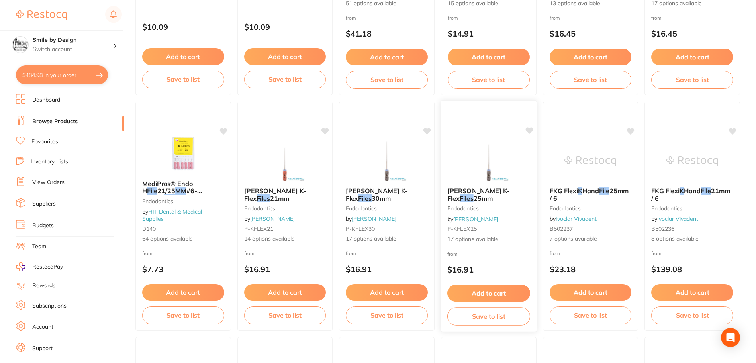
click at [492, 289] on button "Add to cart" at bounding box center [489, 293] width 83 height 17
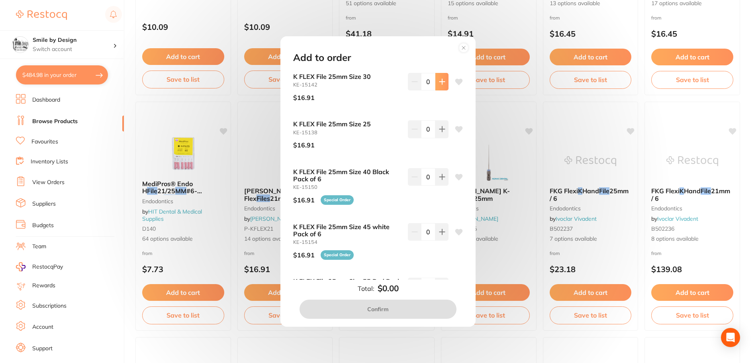
click at [439, 84] on icon at bounding box center [442, 82] width 6 height 6
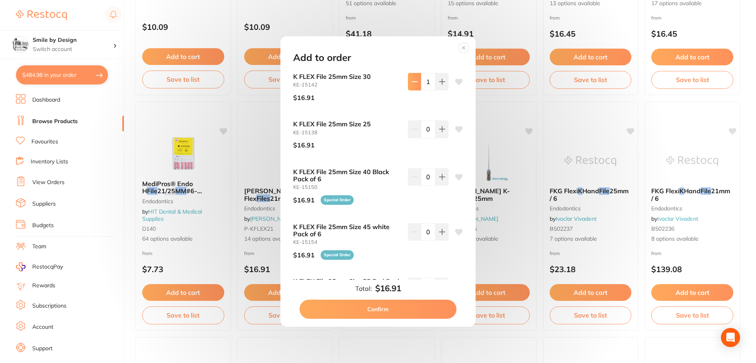
click at [414, 85] on button at bounding box center [414, 82] width 13 height 18
type input "0"
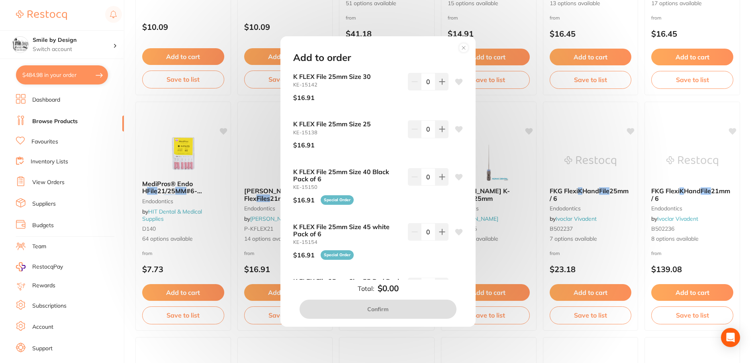
click at [463, 44] on circle at bounding box center [464, 47] width 9 height 9
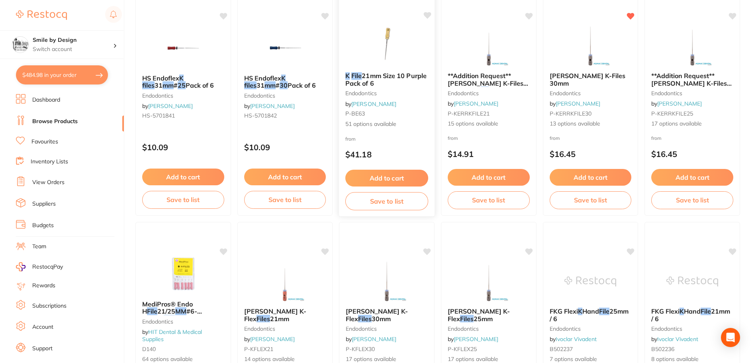
scroll to position [598, 0]
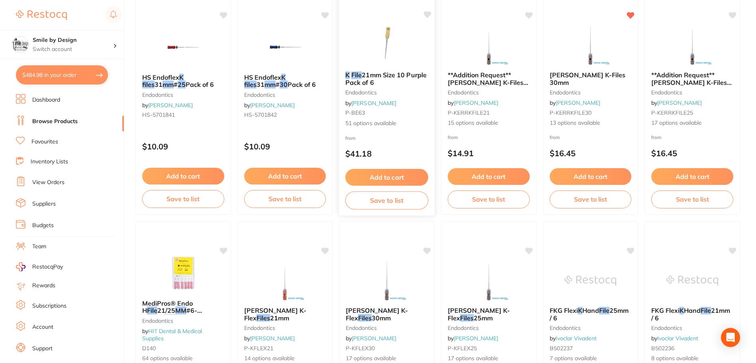
click at [399, 178] on button "Add to cart" at bounding box center [387, 177] width 83 height 17
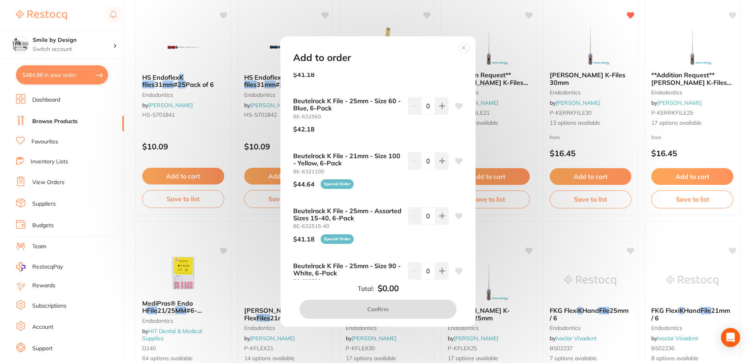
scroll to position [399, 0]
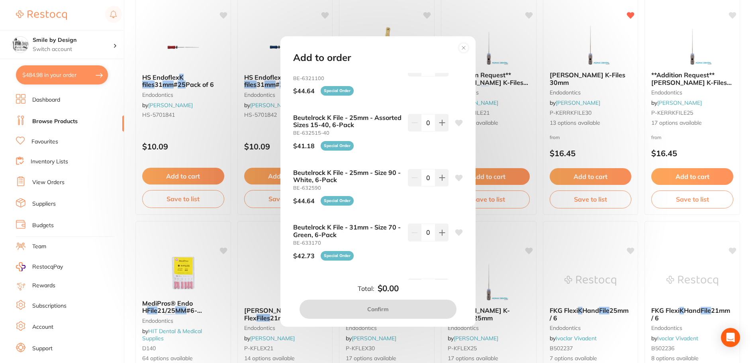
click at [465, 47] on circle at bounding box center [464, 47] width 9 height 9
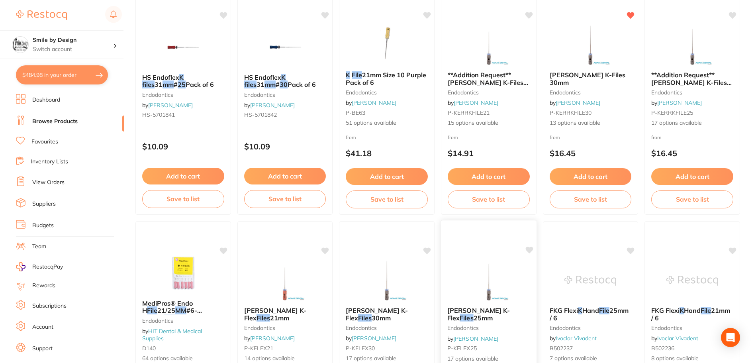
scroll to position [757, 0]
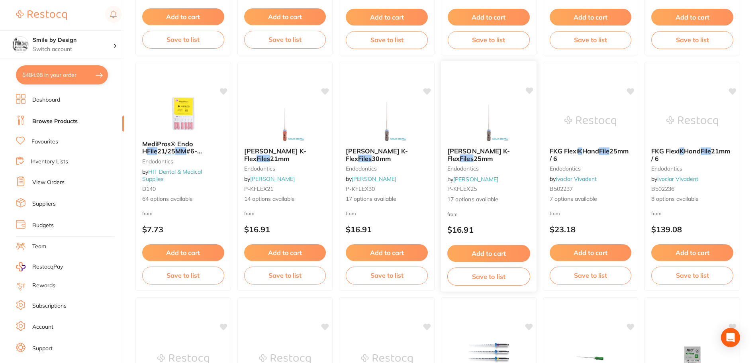
click at [483, 248] on button "Add to cart" at bounding box center [489, 253] width 83 height 17
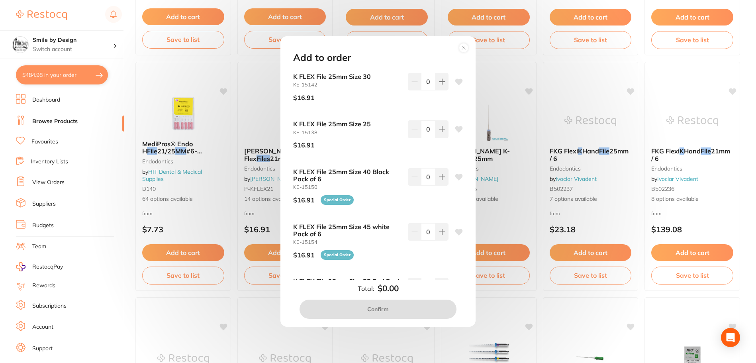
click at [456, 79] on icon at bounding box center [460, 82] width 8 height 6
click at [440, 81] on icon at bounding box center [442, 81] width 5 height 5
type input "1"
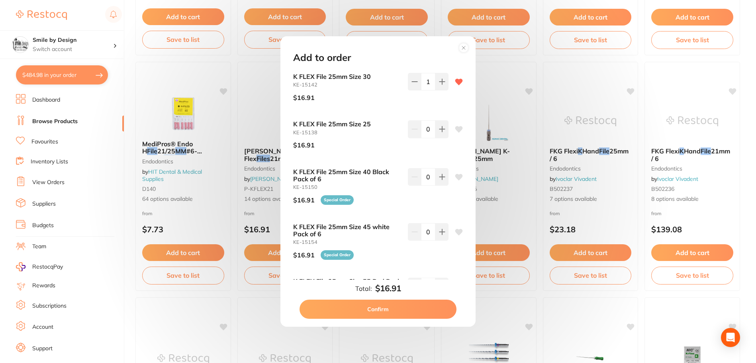
click at [375, 306] on button "Confirm" at bounding box center [378, 309] width 157 height 19
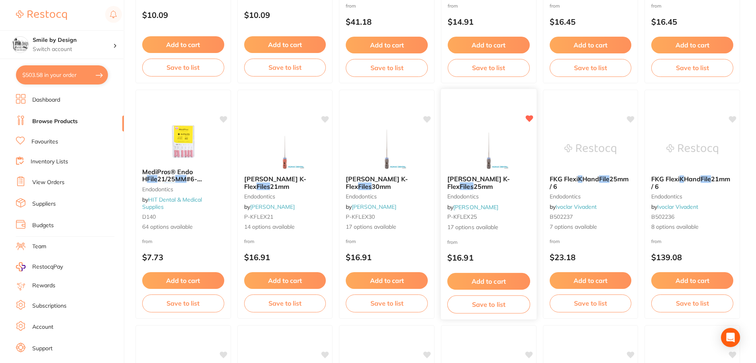
scroll to position [717, 0]
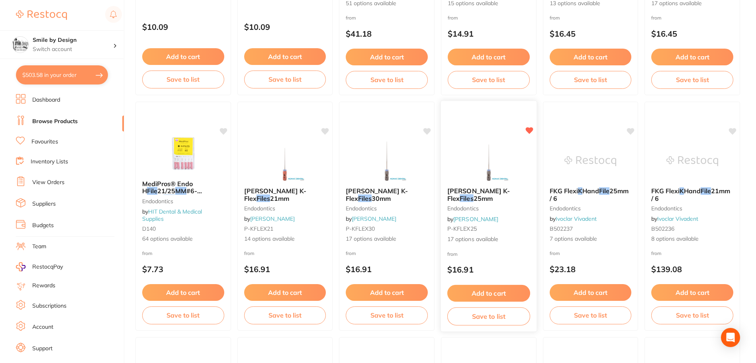
click at [509, 286] on button "Add to cart" at bounding box center [489, 293] width 83 height 17
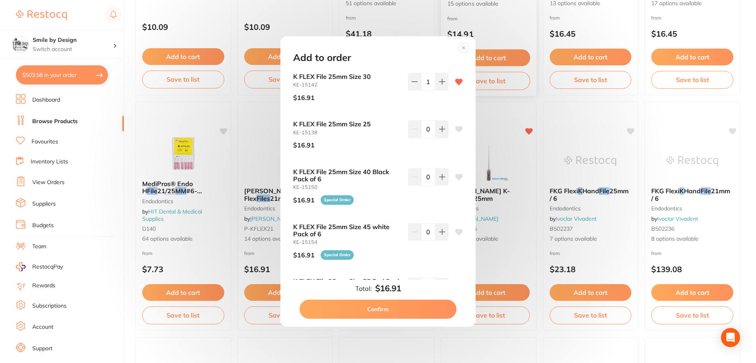
drag, startPoint x: 461, startPoint y: 47, endPoint x: 477, endPoint y: 48, distance: 16.0
click at [461, 47] on circle at bounding box center [464, 47] width 9 height 9
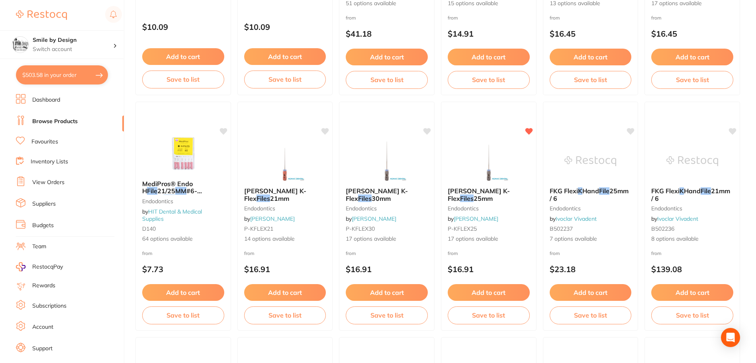
click at [68, 65] on section "Smile by Design Switch account Smile by Design - [GEOGRAPHIC_DATA] Smile by Des…" at bounding box center [62, 181] width 124 height 363
click at [68, 68] on button "$503.58 in your order" at bounding box center [62, 74] width 92 height 19
checkbox input "true"
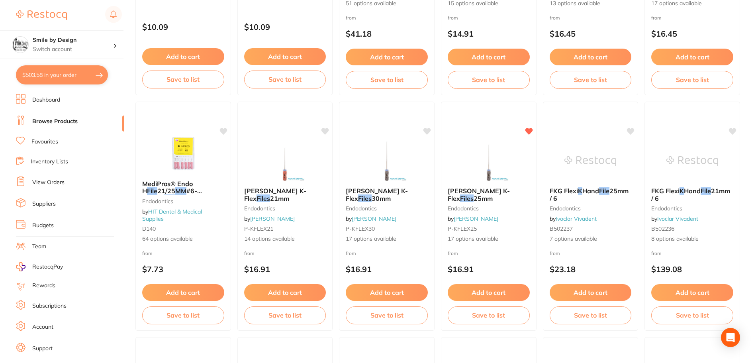
checkbox input "true"
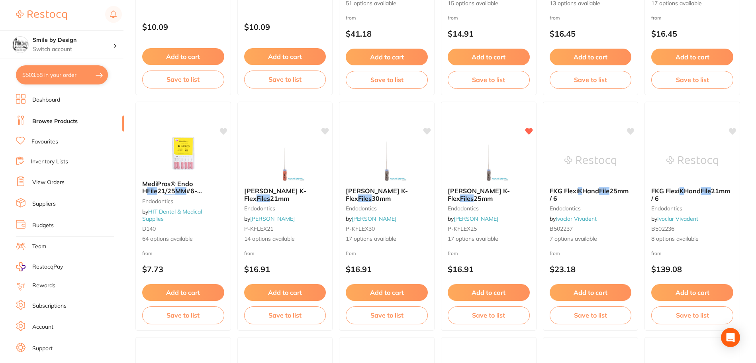
checkbox input "true"
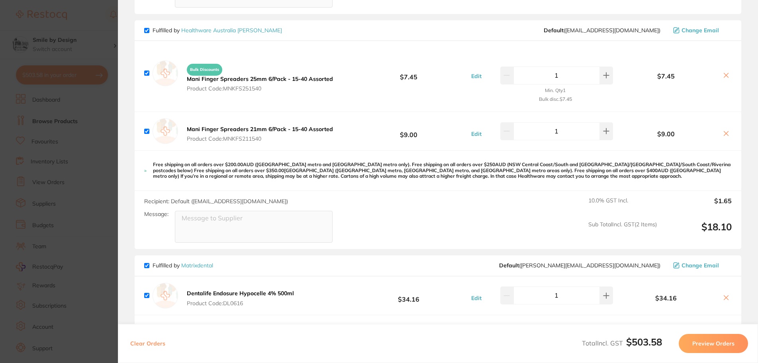
scroll to position [399, 0]
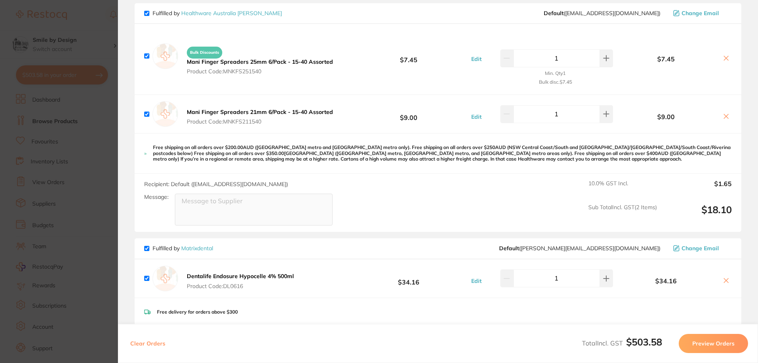
click at [90, 178] on section "Update RRP Set your pre negotiated price for this item. Item Agreed RRP (excl. …" at bounding box center [379, 181] width 758 height 363
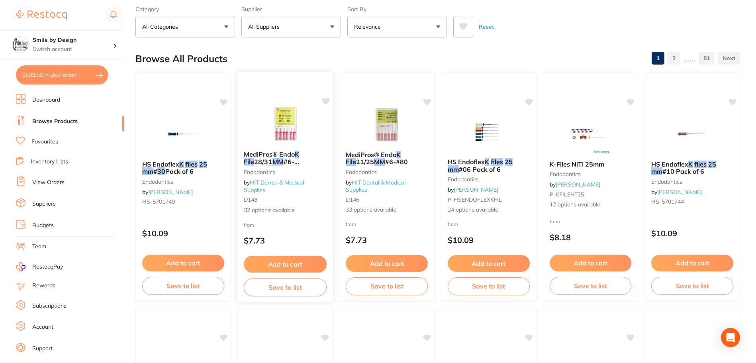
scroll to position [0, 0]
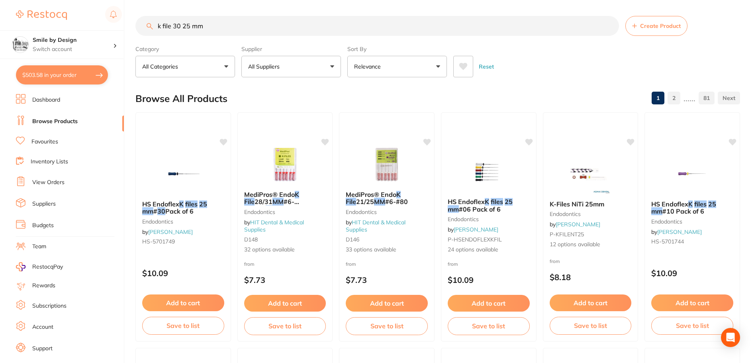
drag, startPoint x: 98, startPoint y: 2, endPoint x: 63, endPoint y: 2, distance: 34.7
click at [81, 2] on div "$503.58 Smile by Design Switch account Smile by Design - [GEOGRAPHIC_DATA] Smil…" at bounding box center [378, 181] width 756 height 363
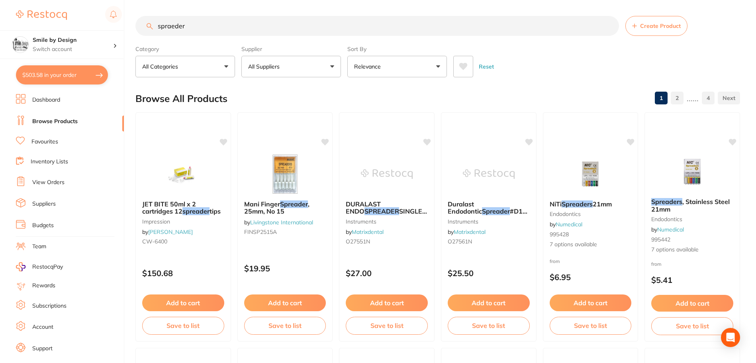
type input "spraeder"
click at [373, 58] on button "Relevance" at bounding box center [398, 67] width 100 height 22
click at [289, 50] on label "Supplier" at bounding box center [292, 48] width 100 height 7
click at [287, 55] on div "Supplier All Suppliers All Suppliers Dentsply [PERSON_NAME] Dental AHP Dental a…" at bounding box center [292, 59] width 100 height 35
click at [293, 63] on button "All Suppliers" at bounding box center [292, 67] width 100 height 22
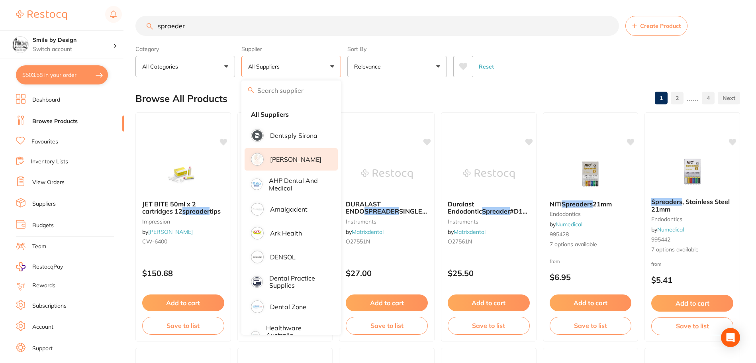
click at [300, 159] on p "[PERSON_NAME]" at bounding box center [295, 159] width 51 height 7
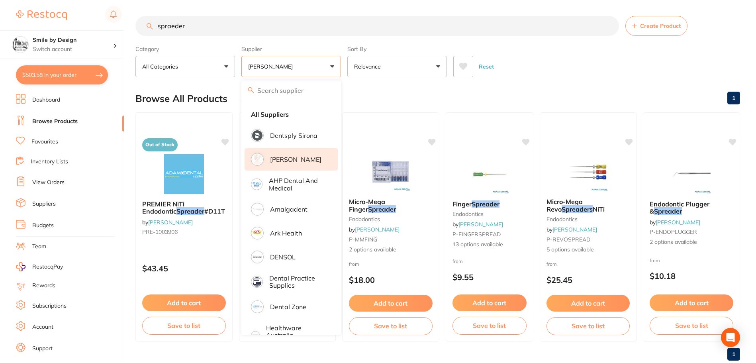
click at [528, 57] on div "Reset" at bounding box center [594, 63] width 281 height 28
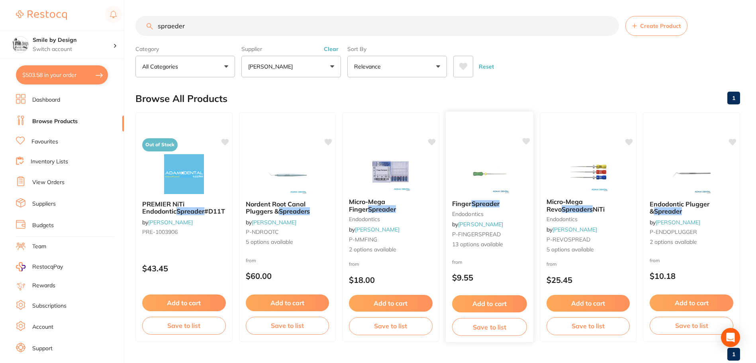
scroll to position [20, 0]
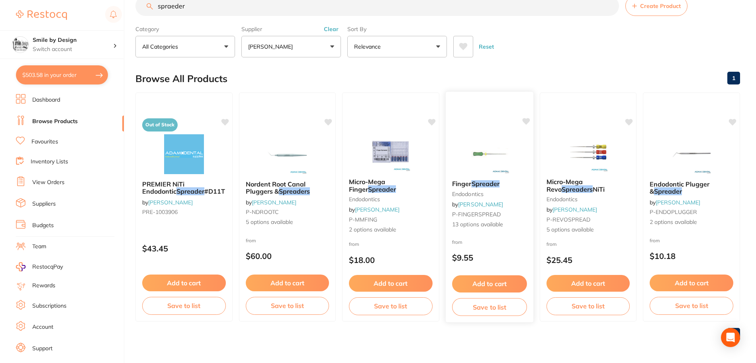
click at [472, 277] on button "Add to cart" at bounding box center [489, 283] width 75 height 17
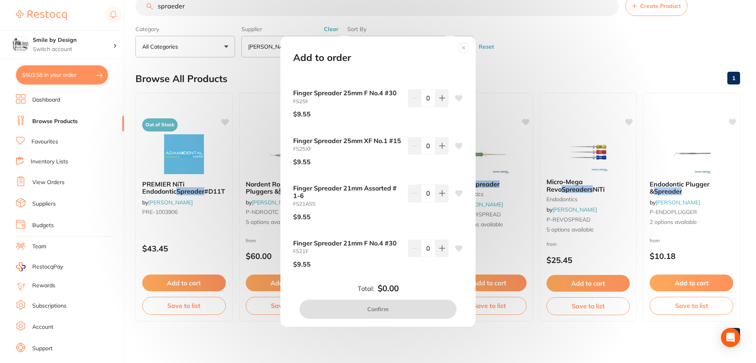
scroll to position [359, 0]
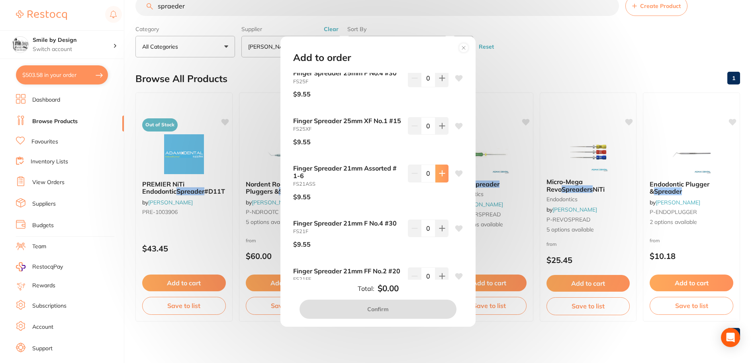
click at [444, 182] on button at bounding box center [442, 174] width 13 height 18
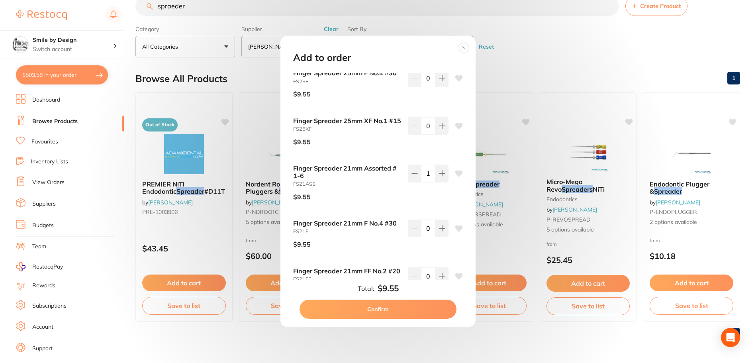
click at [456, 177] on icon at bounding box center [460, 174] width 8 height 6
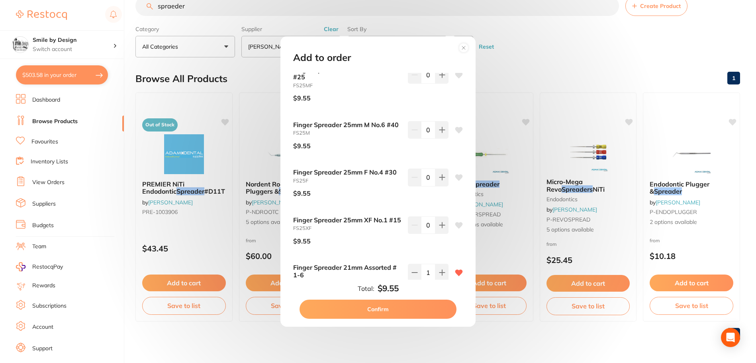
scroll to position [351, 0]
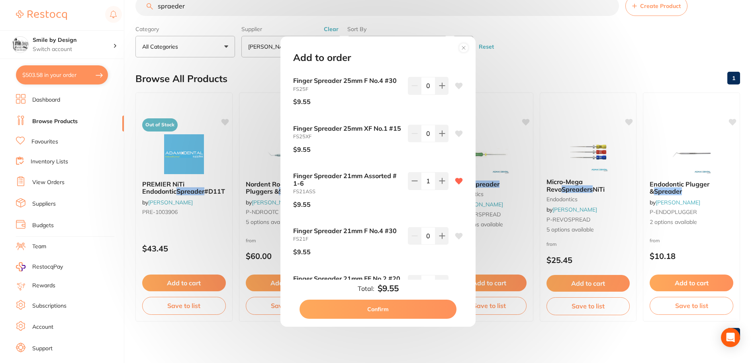
click at [456, 190] on div at bounding box center [459, 193] width 8 height 42
click at [456, 185] on icon at bounding box center [460, 181] width 8 height 6
click at [412, 190] on button at bounding box center [414, 181] width 13 height 18
type input "0"
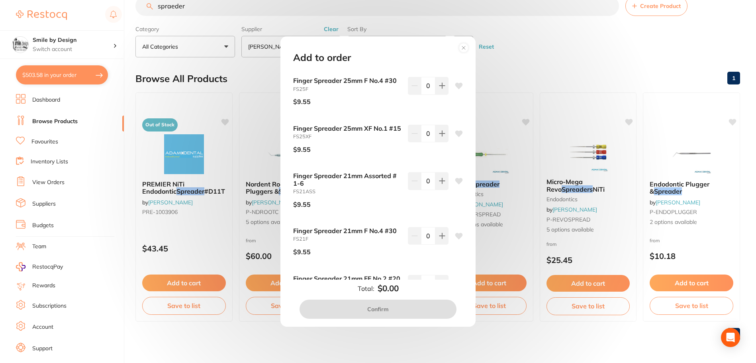
click at [465, 49] on circle at bounding box center [464, 47] width 9 height 9
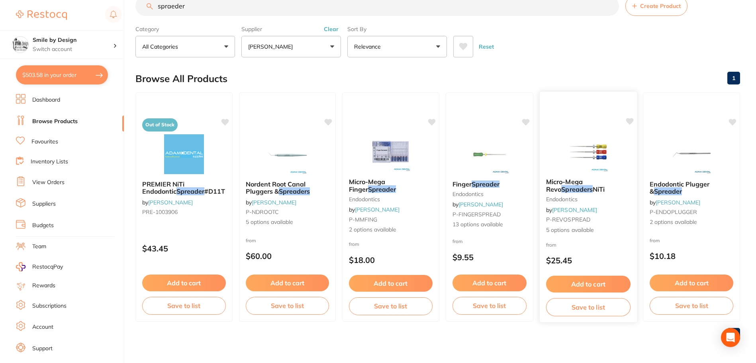
click at [582, 182] on span "Micro-Mega Revo" at bounding box center [564, 186] width 37 height 16
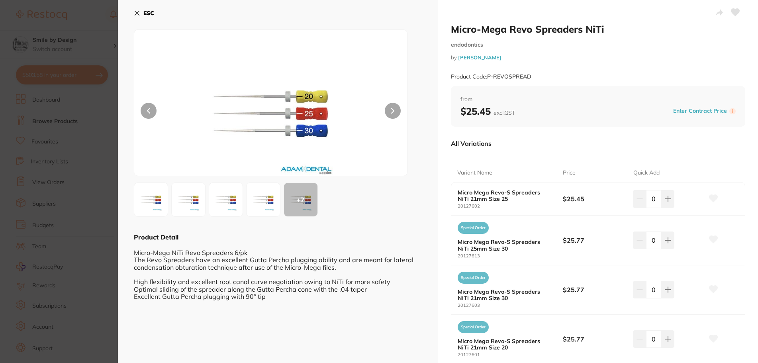
scroll to position [40, 0]
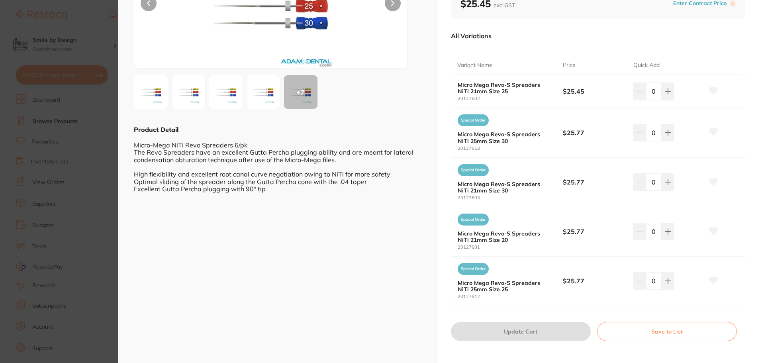
scroll to position [114, 0]
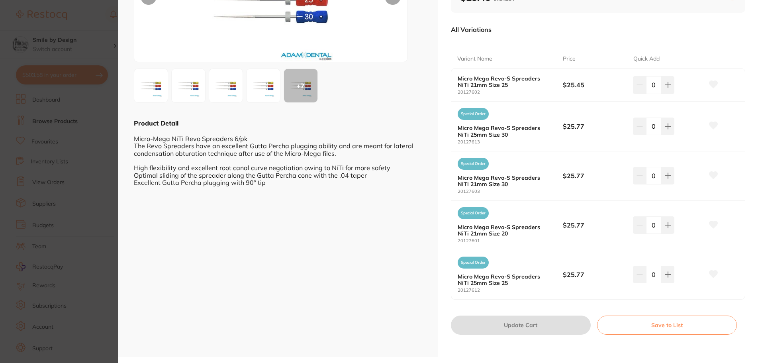
click at [375, 224] on div "ESC + 7 Product Detail Micro-Mega NiTi Revo Spreaders 6/pk The Revo Spreaders h…" at bounding box center [278, 121] width 320 height 471
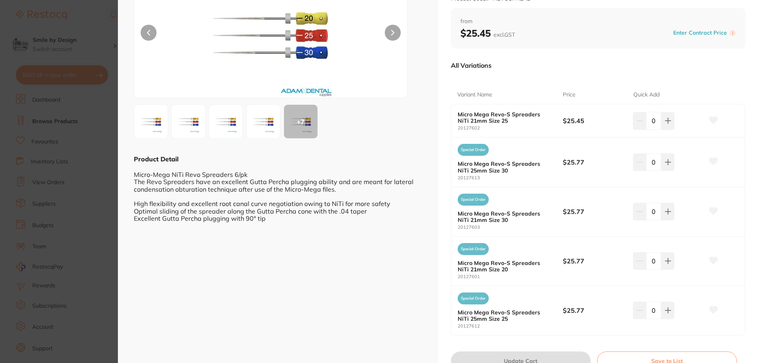
scroll to position [0, 0]
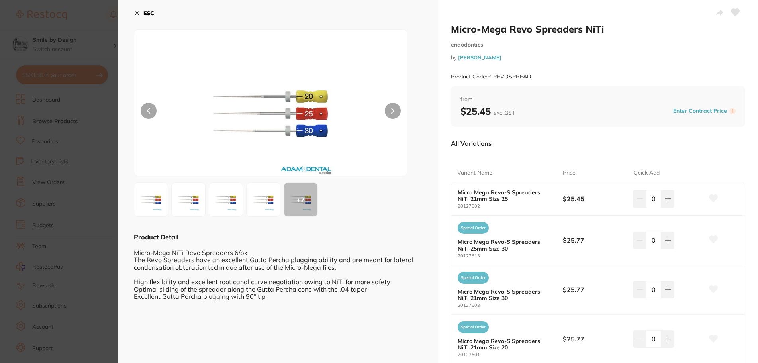
click at [132, 12] on div "ESC + 7 Product Detail Micro-Mega NiTi Revo Spreaders 6/pk The Revo Spreaders h…" at bounding box center [278, 235] width 320 height 471
click at [137, 9] on button "ESC" at bounding box center [144, 13] width 20 height 14
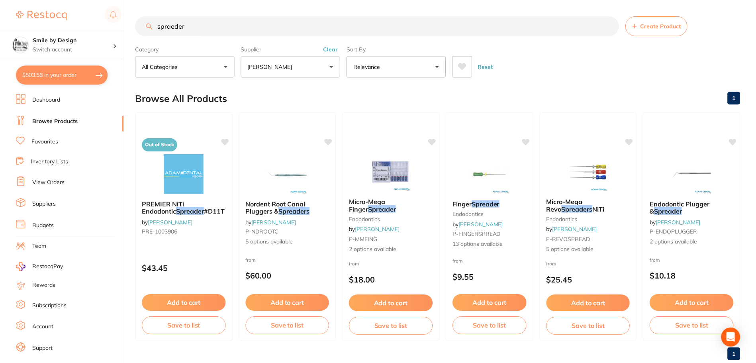
scroll to position [20, 0]
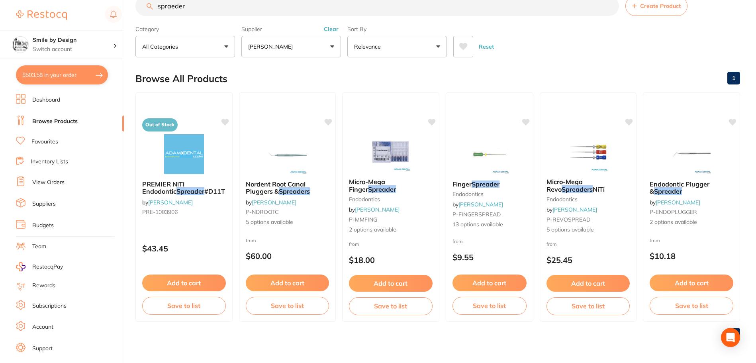
click at [82, 72] on button "$503.58 in your order" at bounding box center [62, 74] width 92 height 19
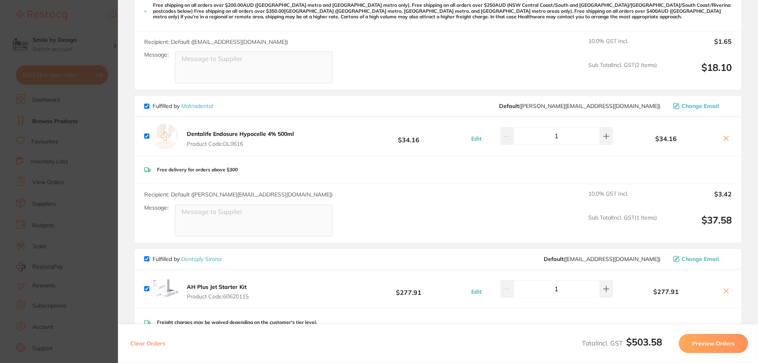
scroll to position [598, 0]
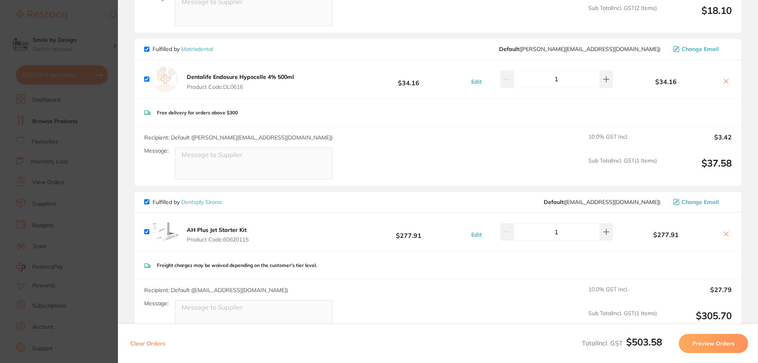
click at [67, 125] on section "Update RRP Set your pre negotiated price for this item. Item Agreed RRP (excl. …" at bounding box center [379, 181] width 758 height 363
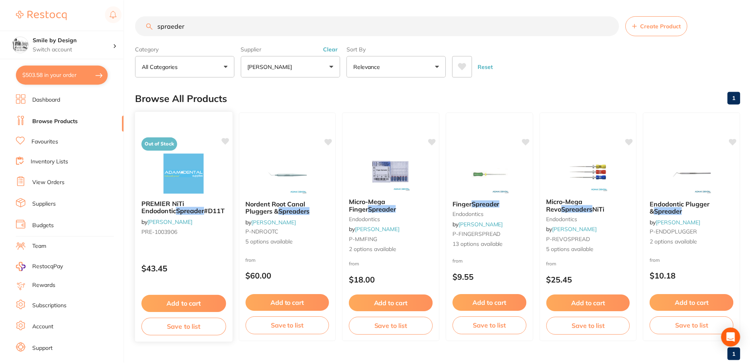
scroll to position [20, 0]
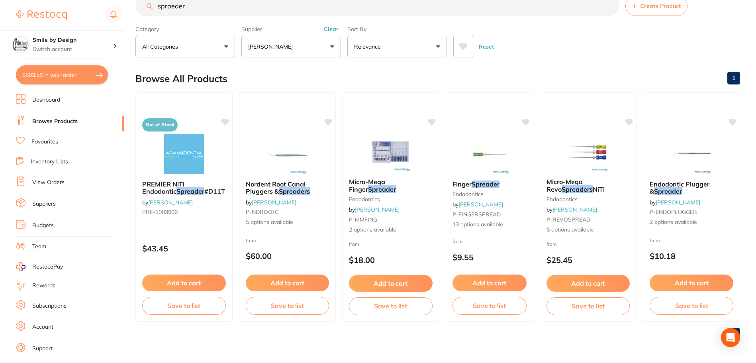
click at [302, 41] on button "[PERSON_NAME]" at bounding box center [292, 47] width 100 height 22
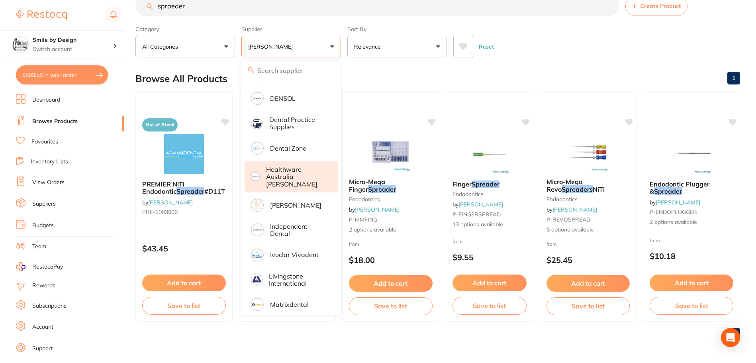
scroll to position [199, 0]
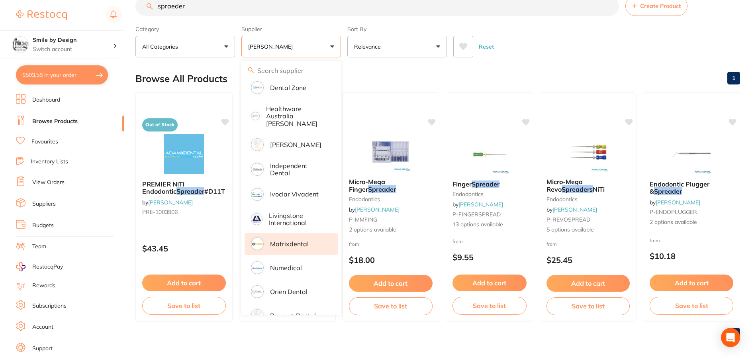
click at [314, 234] on li "Matrixdental" at bounding box center [291, 244] width 93 height 22
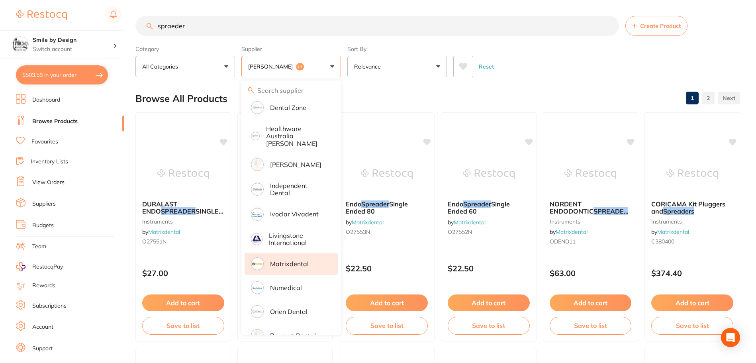
click at [590, 61] on div "Reset" at bounding box center [594, 63] width 281 height 28
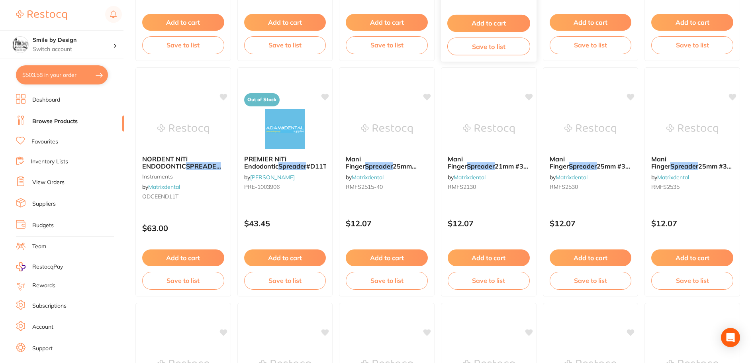
scroll to position [518, 0]
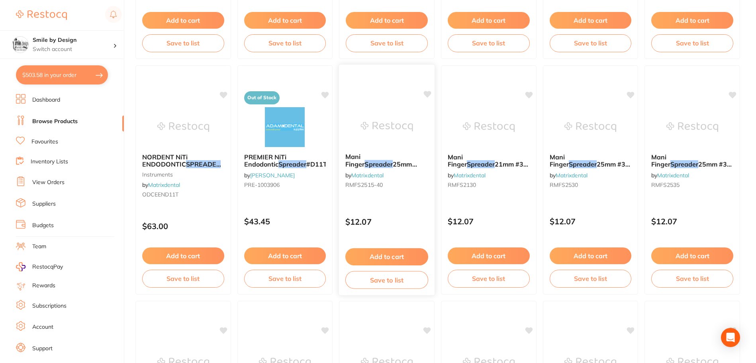
click at [393, 160] on em "Spreader" at bounding box center [379, 164] width 28 height 8
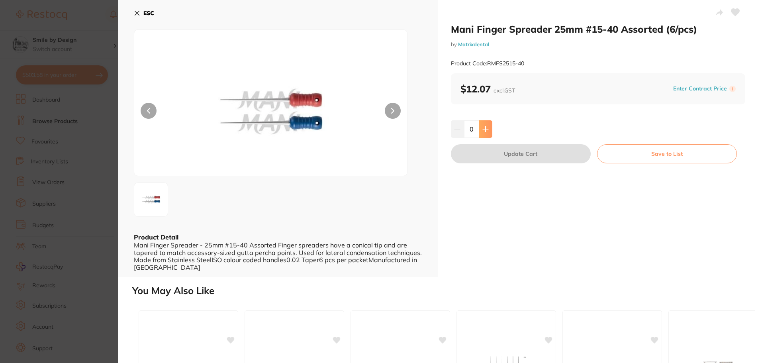
click at [485, 130] on icon at bounding box center [485, 128] width 5 height 5
type input "1"
click at [734, 8] on button at bounding box center [736, 13] width 20 height 20
click at [526, 159] on button "Update Cart" at bounding box center [521, 153] width 140 height 19
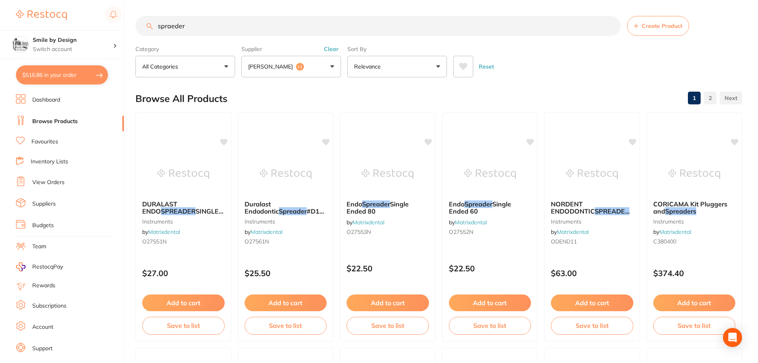
checkbox input "false"
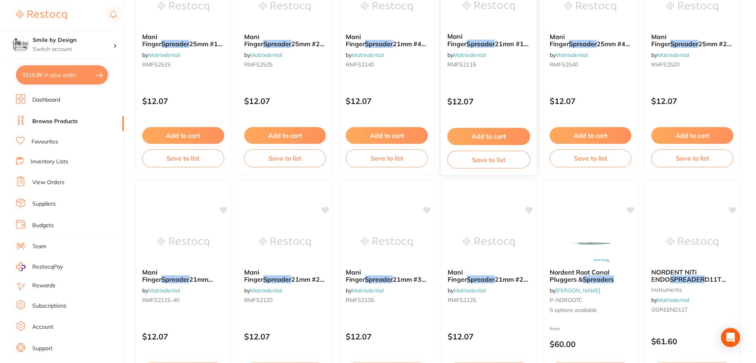
scroll to position [917, 0]
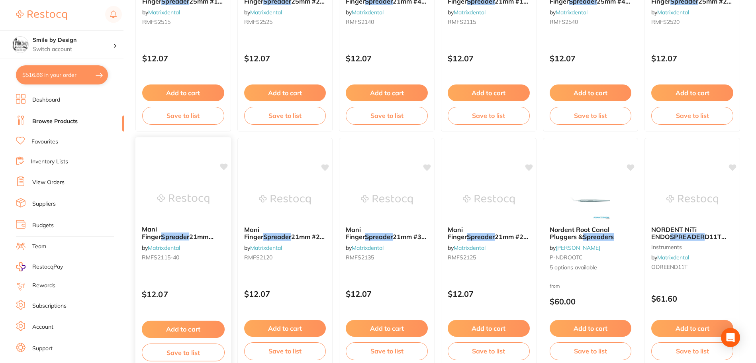
click at [224, 164] on icon at bounding box center [224, 167] width 8 height 8
click at [204, 323] on button "Add to cart" at bounding box center [183, 329] width 83 height 17
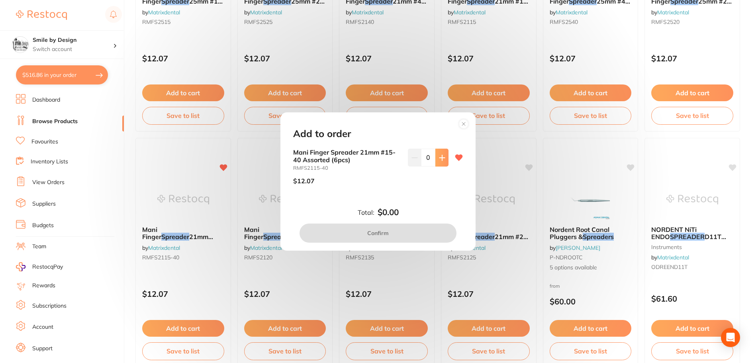
click at [444, 157] on button at bounding box center [442, 158] width 13 height 18
type input "1"
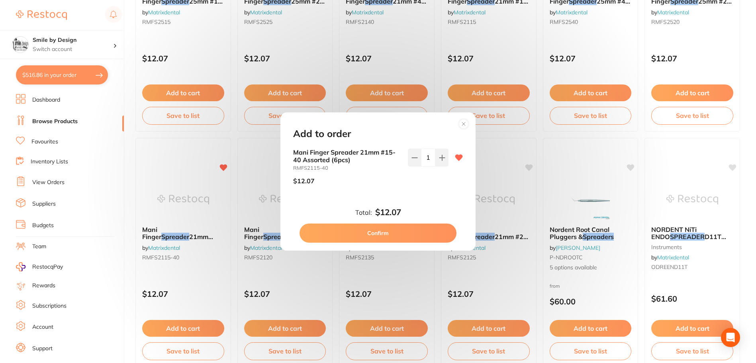
click at [403, 234] on button "Confirm" at bounding box center [378, 233] width 157 height 19
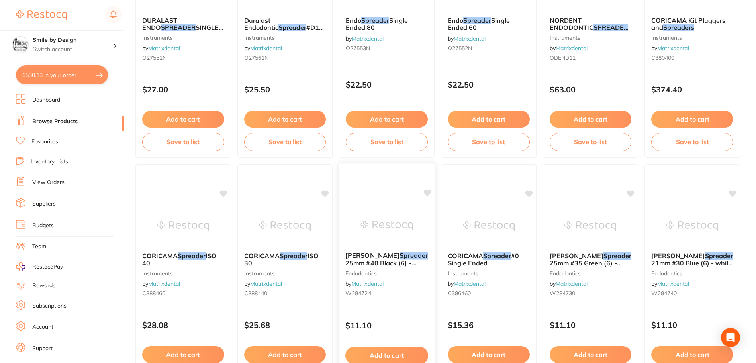
scroll to position [120, 0]
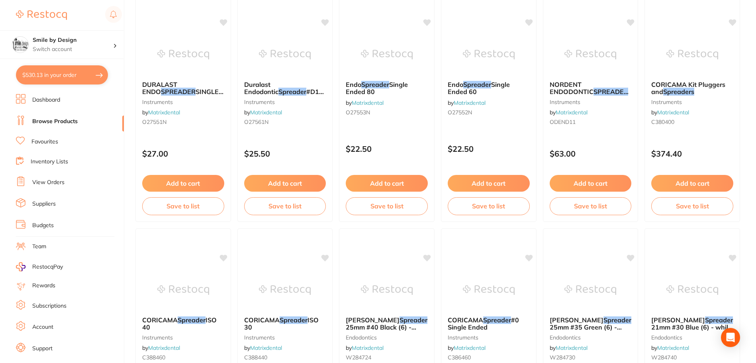
click at [60, 69] on button "$530.13 in your order" at bounding box center [62, 74] width 92 height 19
checkbox input "true"
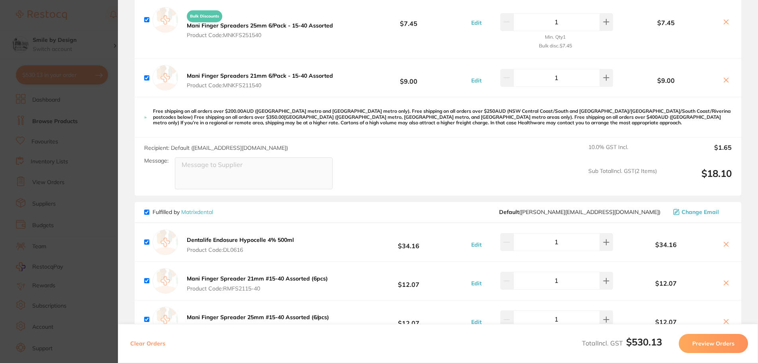
scroll to position [399, 0]
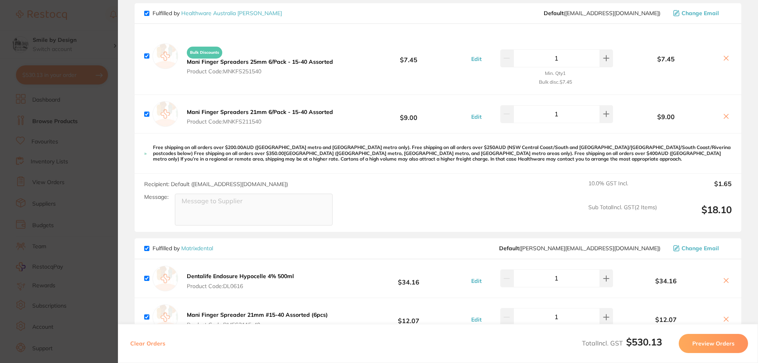
click at [725, 56] on icon at bounding box center [727, 58] width 4 height 4
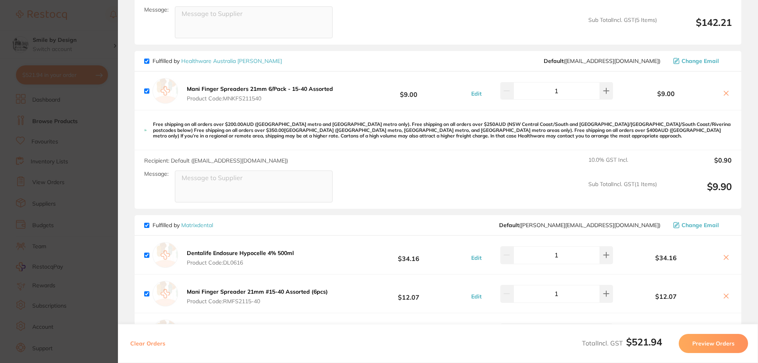
scroll to position [279, 0]
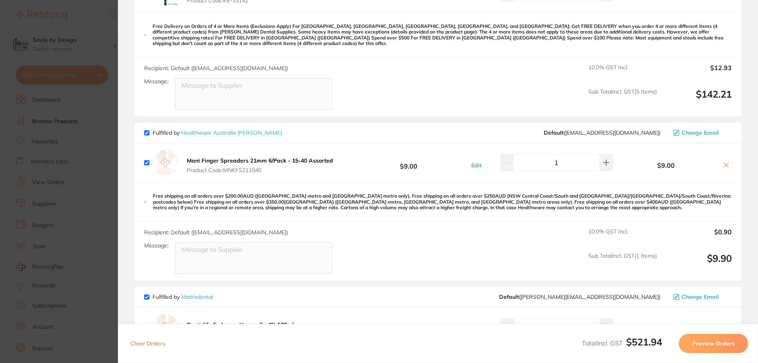
click at [723, 162] on icon at bounding box center [726, 165] width 6 height 6
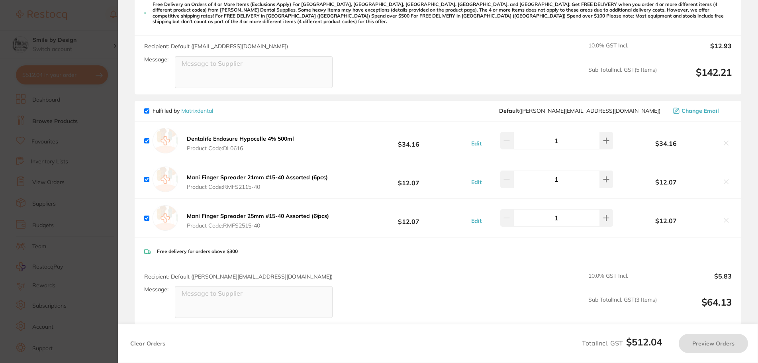
checkbox input "true"
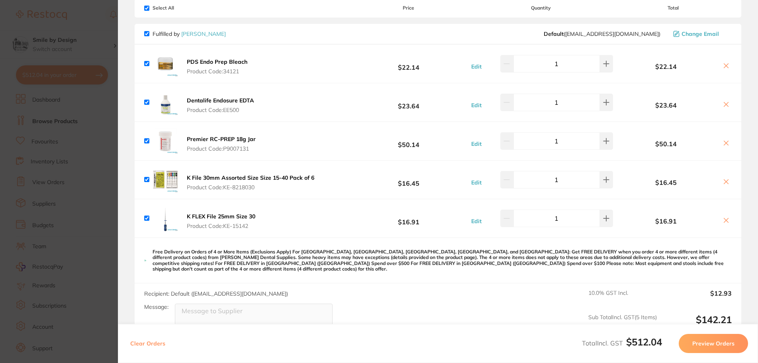
scroll to position [0, 0]
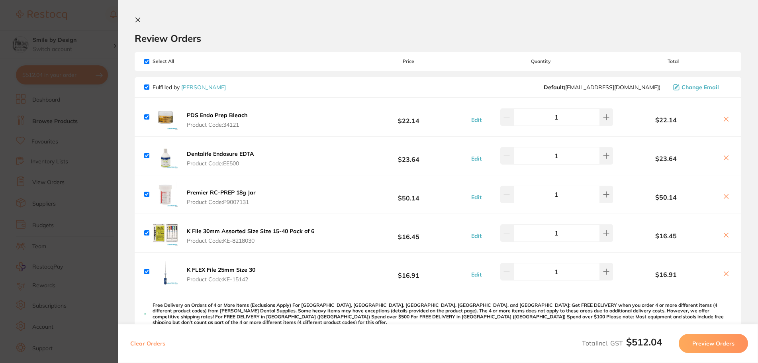
click at [67, 189] on section "Update RRP Set your pre negotiated price for this item. Item Agreed RRP (excl. …" at bounding box center [379, 181] width 758 height 363
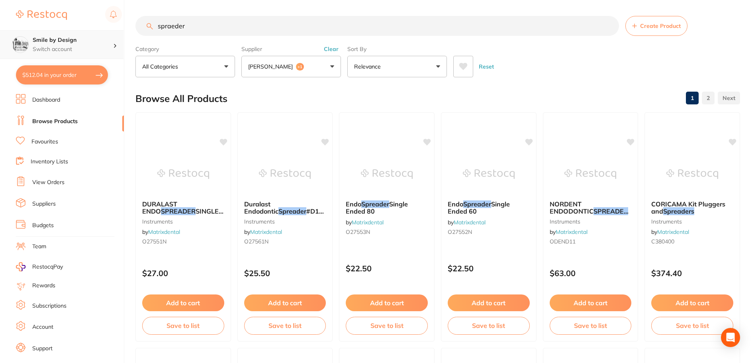
drag, startPoint x: 212, startPoint y: 28, endPoint x: 45, endPoint y: 51, distance: 168.5
click at [49, 48] on div "$512.04 Smile by Design Switch account Smile by Design - North Sydney Smile by …" at bounding box center [378, 181] width 756 height 363
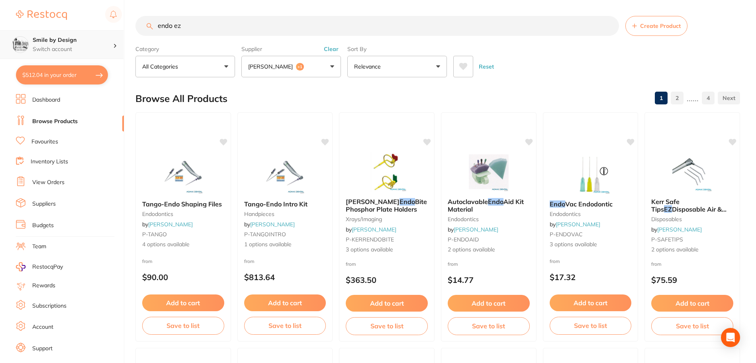
scroll to position [247, 0]
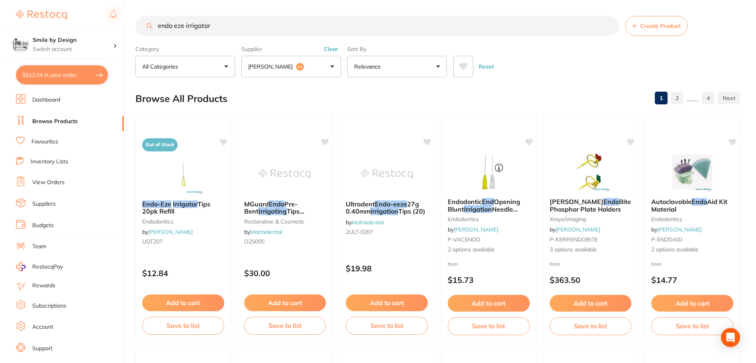
type input "endo eze irrigator"
click at [324, 69] on button "Adam Dental +1" at bounding box center [292, 67] width 100 height 22
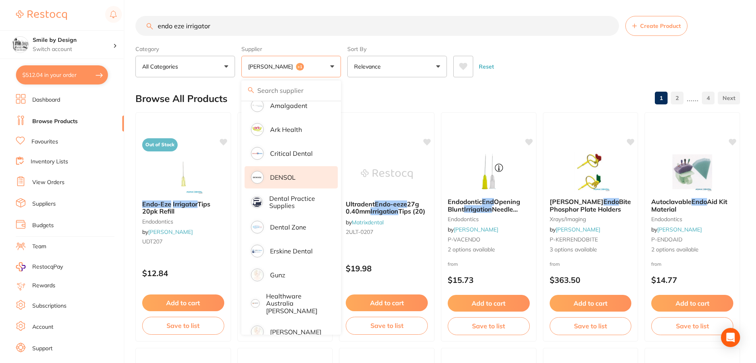
scroll to position [0, 0]
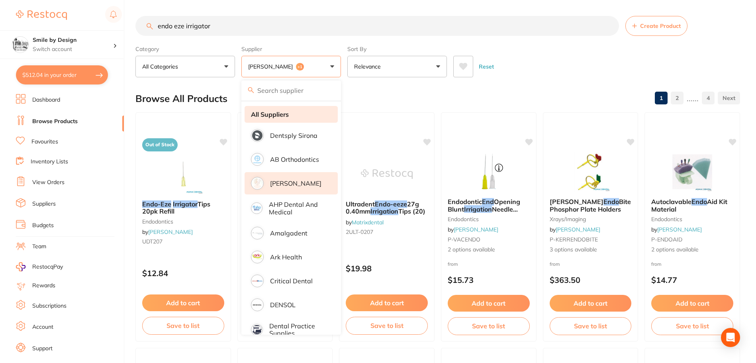
click at [280, 107] on li "All Suppliers" at bounding box center [291, 114] width 93 height 17
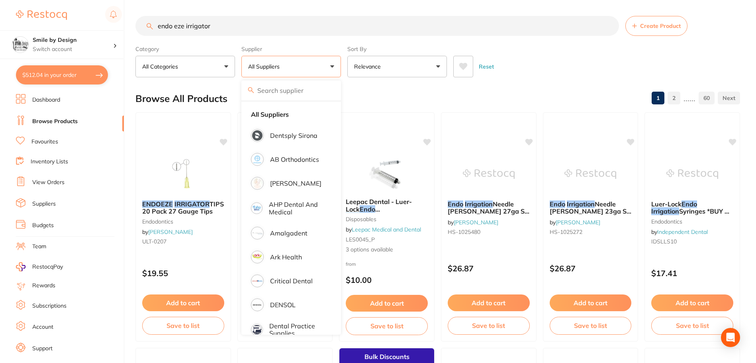
click at [371, 88] on div "Browse All Products 1 2 ...... 60" at bounding box center [437, 98] width 605 height 27
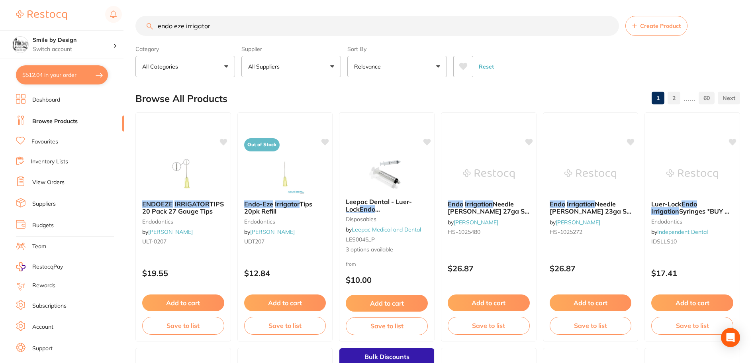
click at [373, 69] on p "Relevance" at bounding box center [369, 67] width 30 height 8
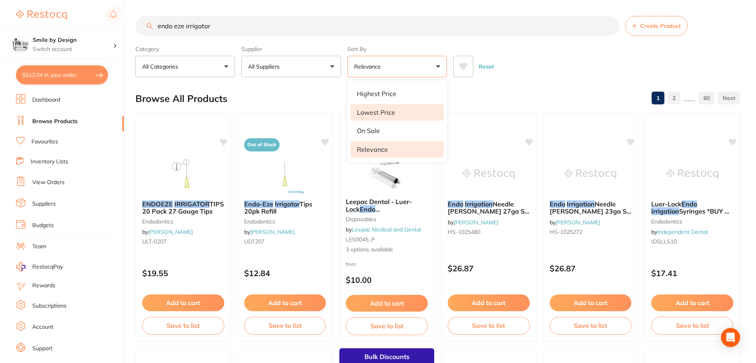
click at [378, 110] on p "Lowest Price" at bounding box center [376, 112] width 38 height 7
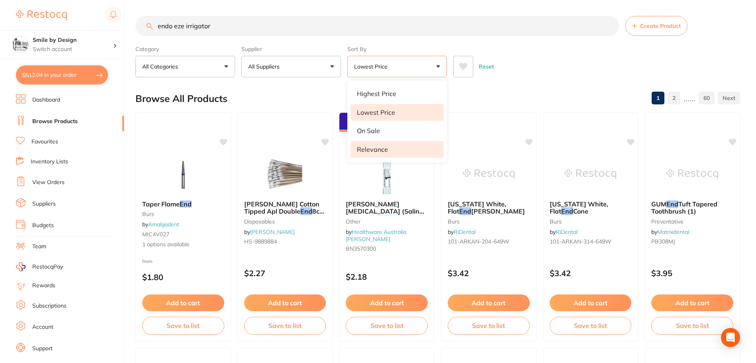
click at [394, 145] on li "Relevance" at bounding box center [397, 149] width 93 height 17
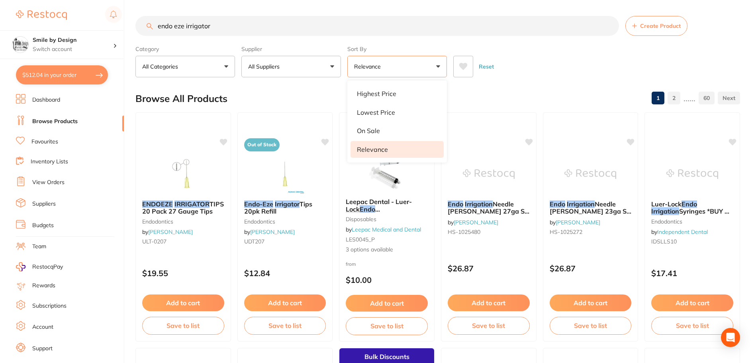
click at [527, 69] on div "Reset" at bounding box center [594, 63] width 281 height 28
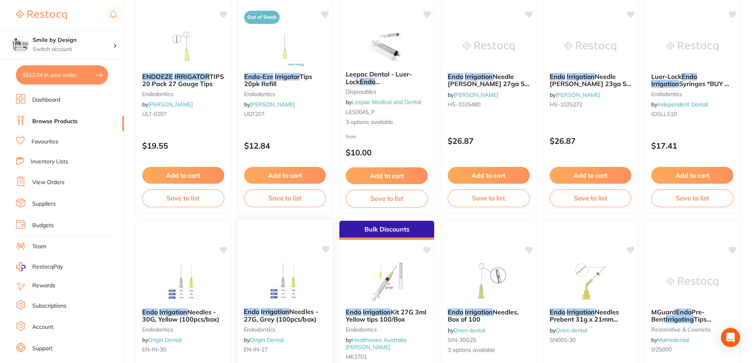
scroll to position [120, 0]
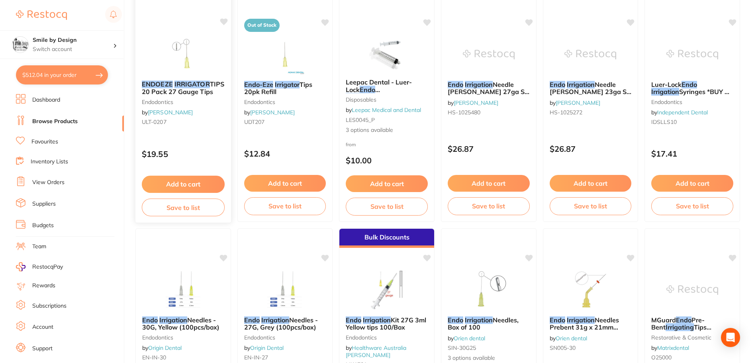
click at [206, 176] on button "Add to cart" at bounding box center [183, 184] width 83 height 17
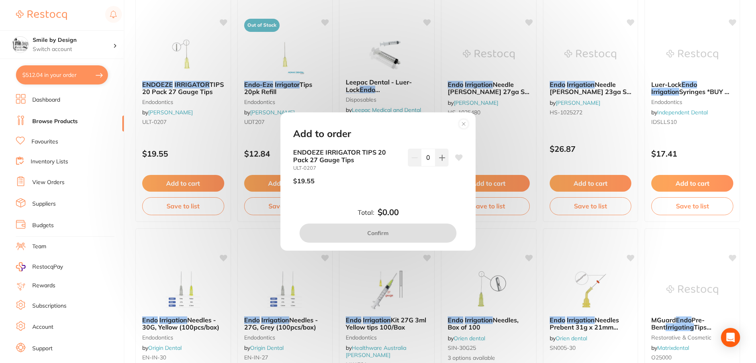
click at [263, 154] on div "Add to order ENDOEZE IRRIGATOR TIPS 20 Pack 27 Gauge Tips ULT-0207 $19.55 0 Tot…" at bounding box center [378, 181] width 756 height 363
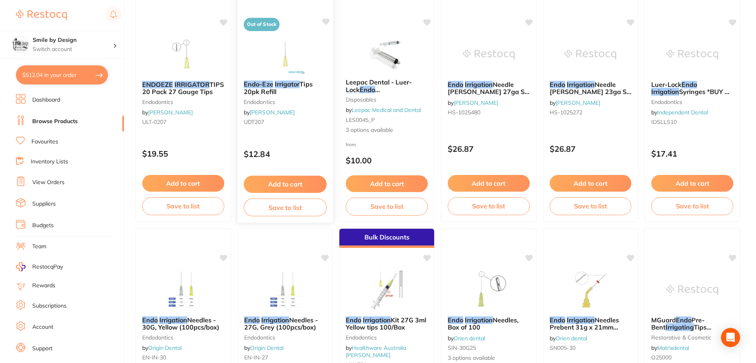
click at [272, 179] on button "Add to cart" at bounding box center [285, 184] width 83 height 17
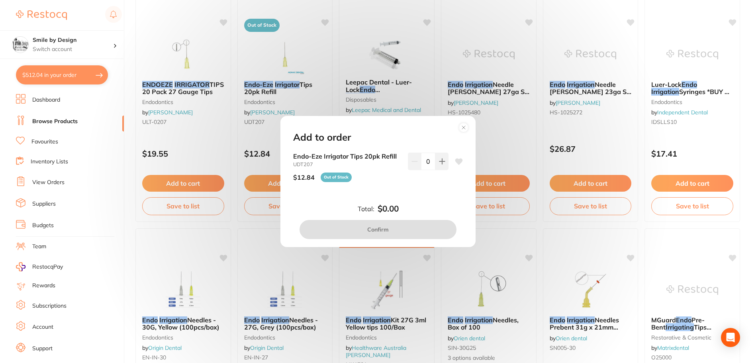
click at [468, 125] on circle at bounding box center [464, 128] width 10 height 10
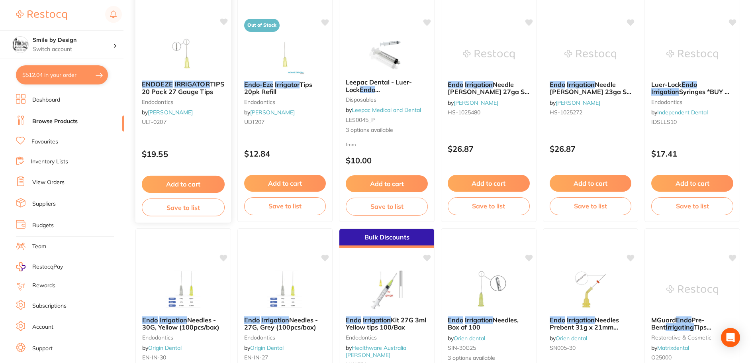
click at [180, 182] on button "Add to cart" at bounding box center [183, 184] width 83 height 17
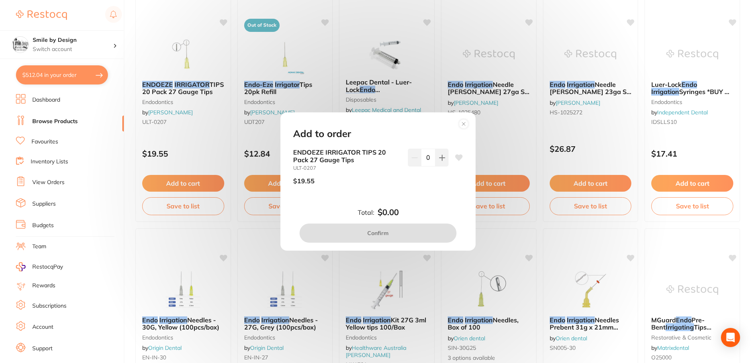
click at [463, 124] on icon at bounding box center [463, 123] width 3 height 3
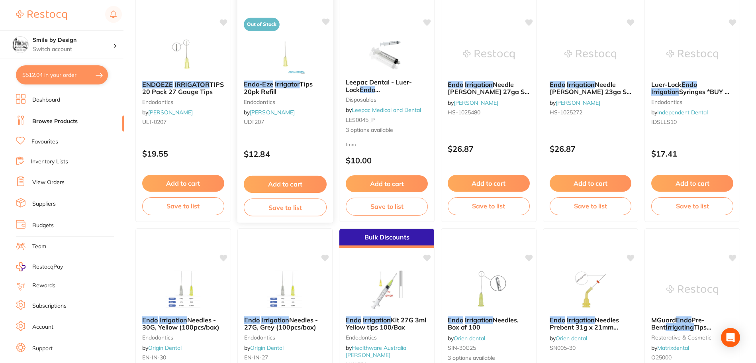
click at [306, 182] on button "Add to cart" at bounding box center [285, 184] width 83 height 17
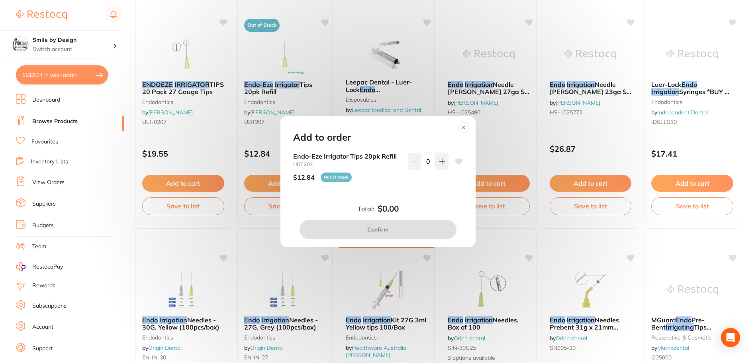
click at [465, 130] on circle at bounding box center [464, 127] width 9 height 9
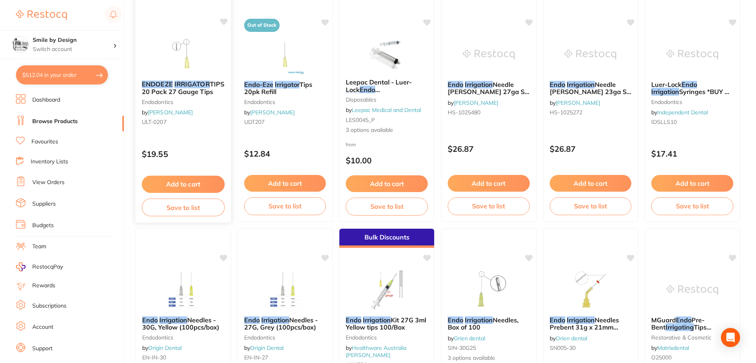
click at [170, 186] on button "Add to cart" at bounding box center [183, 184] width 83 height 17
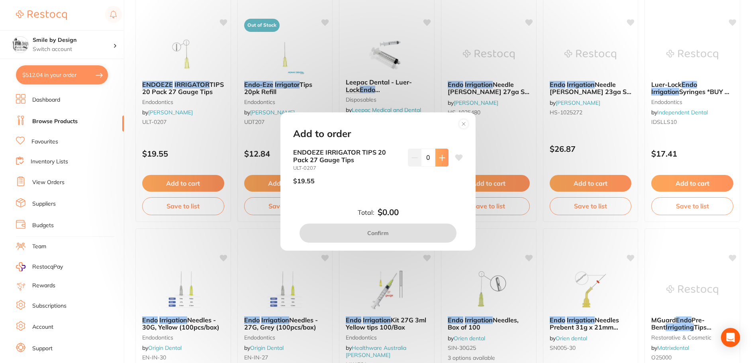
click at [436, 162] on button at bounding box center [442, 158] width 13 height 18
type input "1"
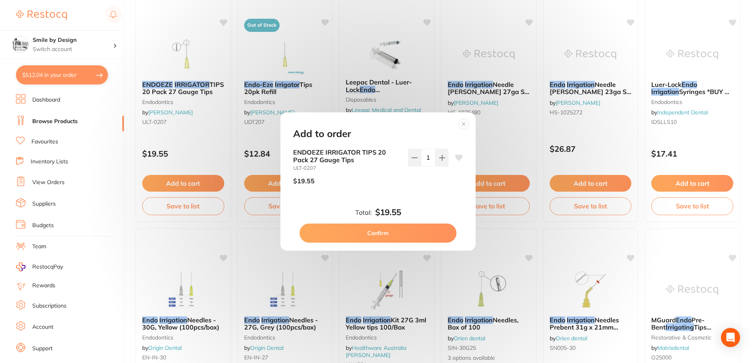
click at [458, 155] on icon at bounding box center [460, 158] width 8 height 6
click at [411, 237] on button "Confirm" at bounding box center [378, 233] width 157 height 19
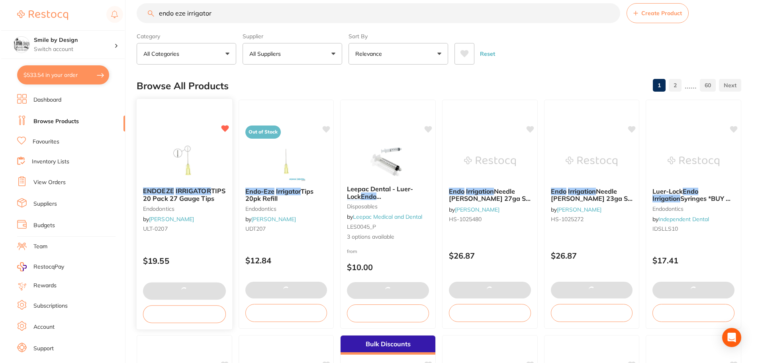
scroll to position [0, 0]
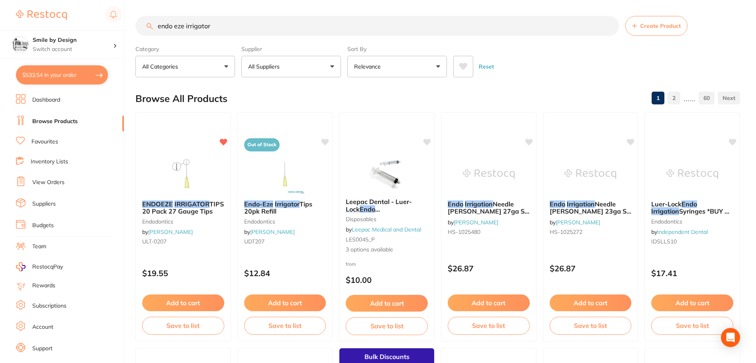
click at [89, 62] on section "Smile by Design Switch account Smile by Design - North Sydney Smile by Design $…" at bounding box center [62, 181] width 124 height 363
click at [90, 68] on button "$533.54 in your order" at bounding box center [62, 74] width 92 height 19
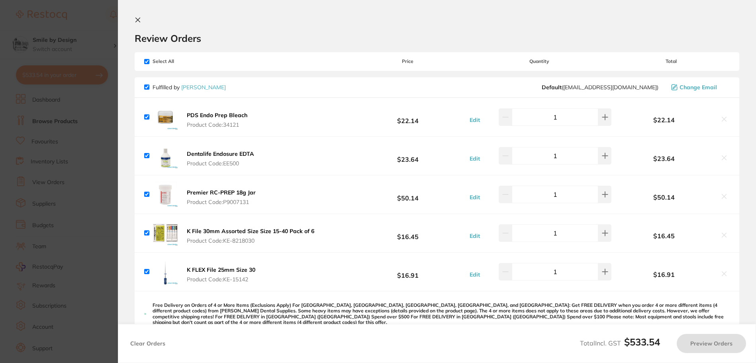
checkbox input "true"
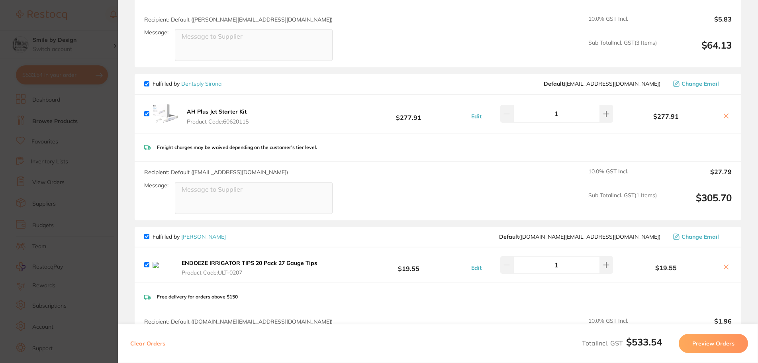
scroll to position [677, 0]
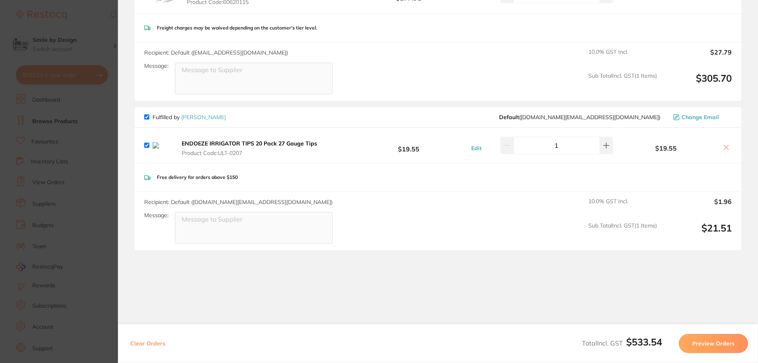
click at [723, 144] on icon at bounding box center [726, 147] width 6 height 6
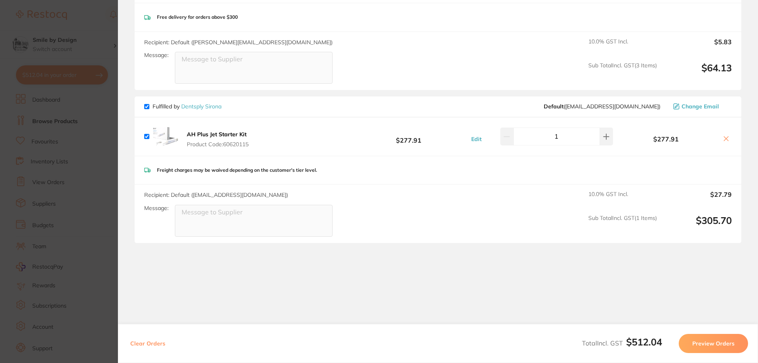
checkbox input "true"
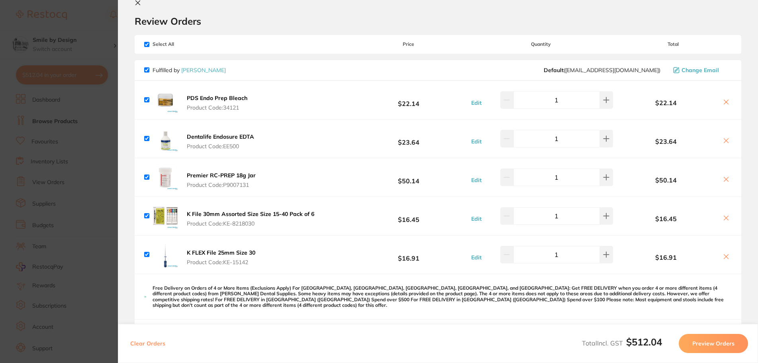
scroll to position [57, 0]
